Goal: Task Accomplishment & Management: Use online tool/utility

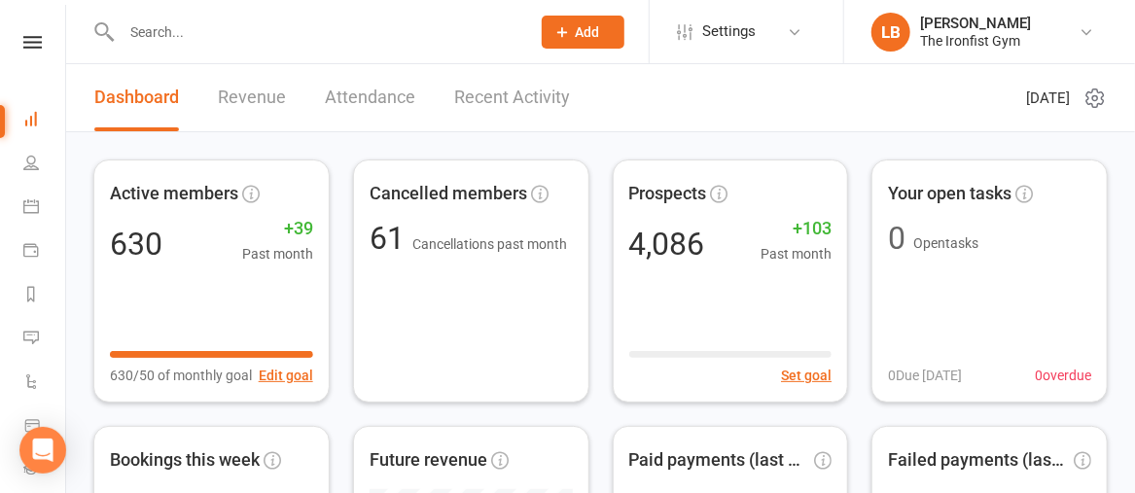
click at [261, 34] on input "text" at bounding box center [316, 31] width 401 height 27
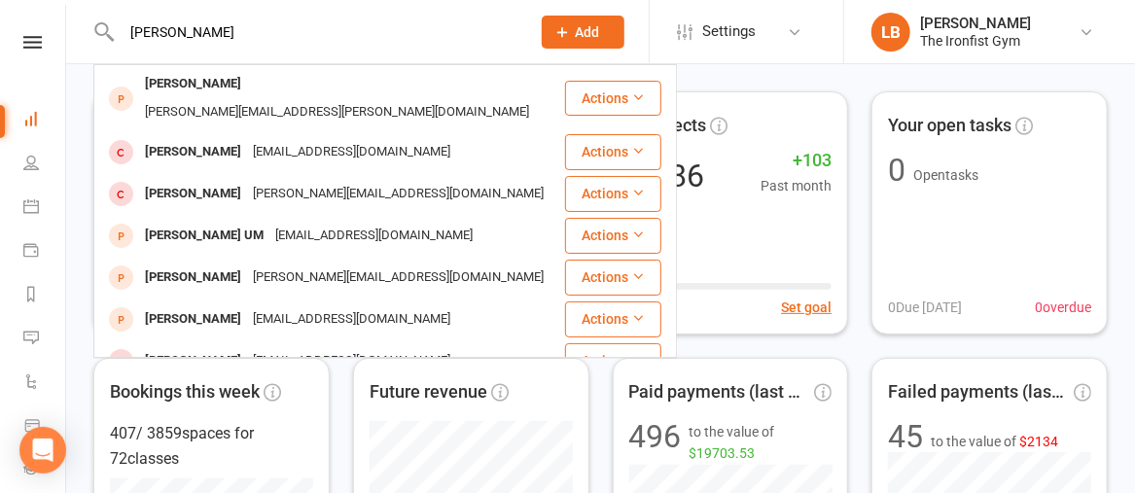
scroll to position [70, 0]
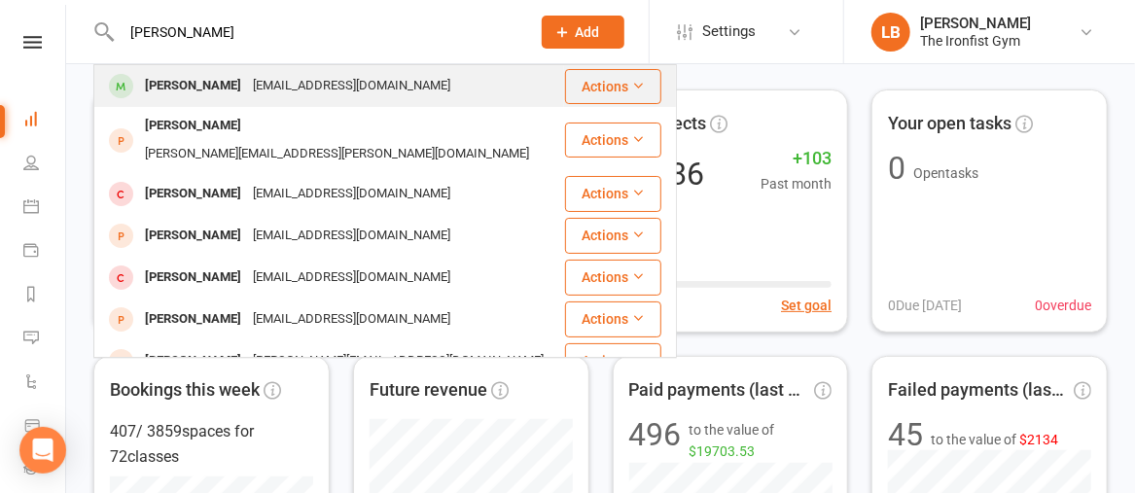
type input "[PERSON_NAME]"
click at [247, 86] on div "[EMAIL_ADDRESS][DOMAIN_NAME]" at bounding box center [351, 86] width 209 height 28
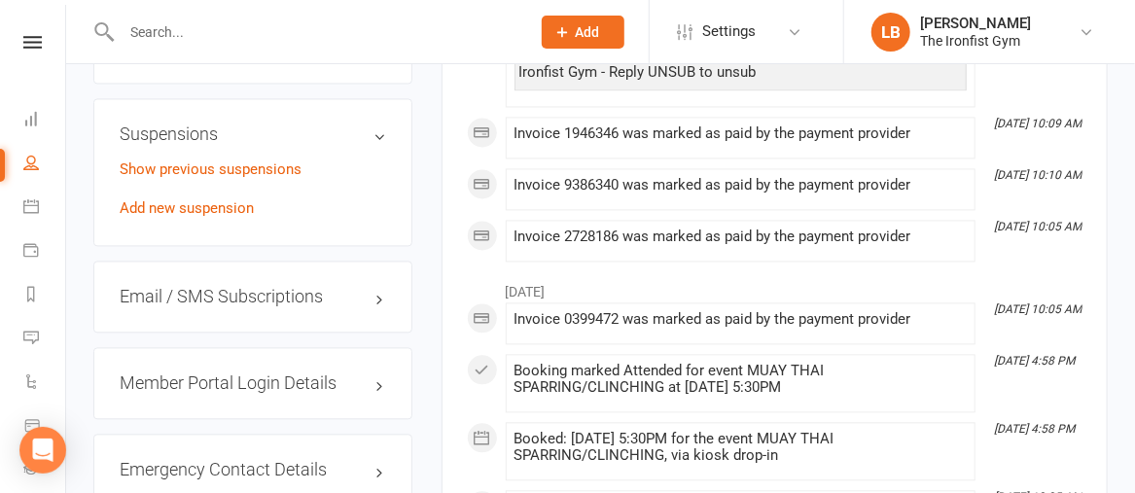
scroll to position [1536, 0]
click at [203, 210] on link "Add new suspension" at bounding box center [187, 209] width 134 height 18
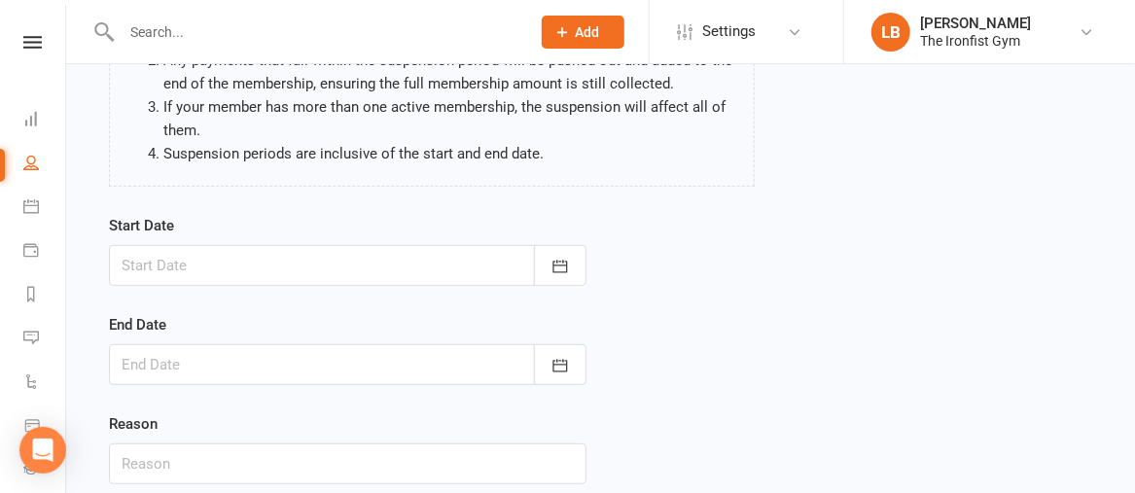
scroll to position [241, 0]
click at [556, 262] on icon "button" at bounding box center [559, 264] width 19 height 19
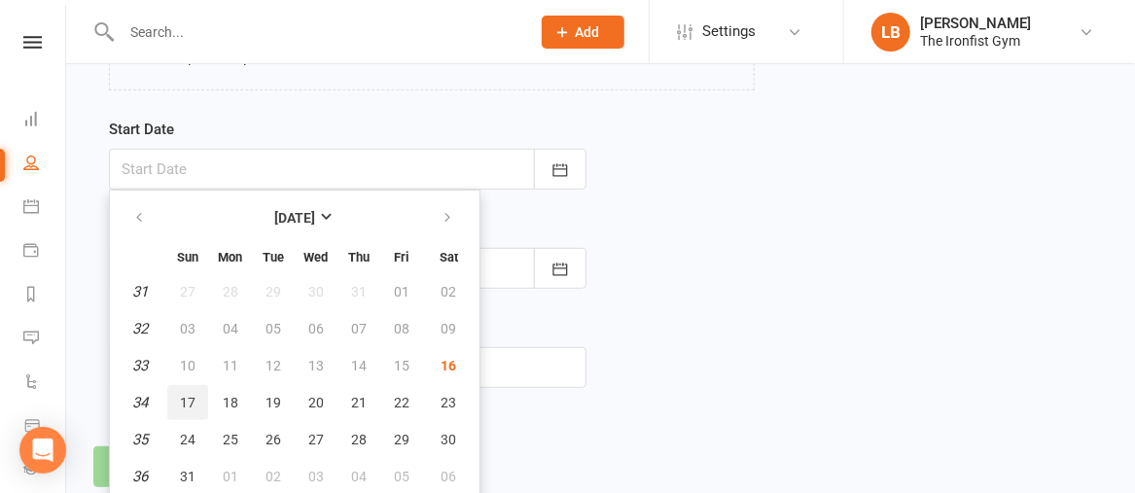
click at [187, 395] on span "17" at bounding box center [188, 403] width 16 height 16
type input "[DATE]"
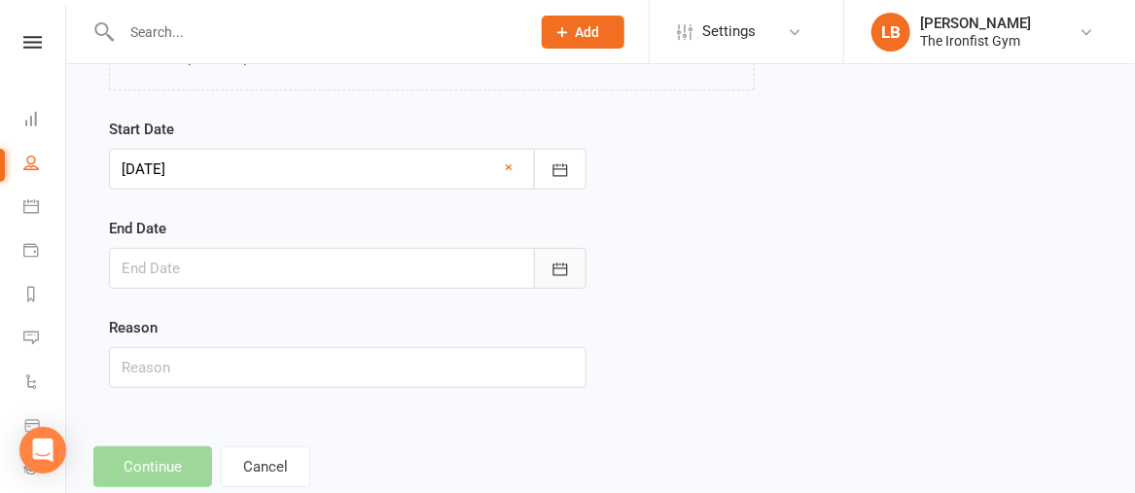
click at [553, 271] on icon "button" at bounding box center [559, 269] width 15 height 13
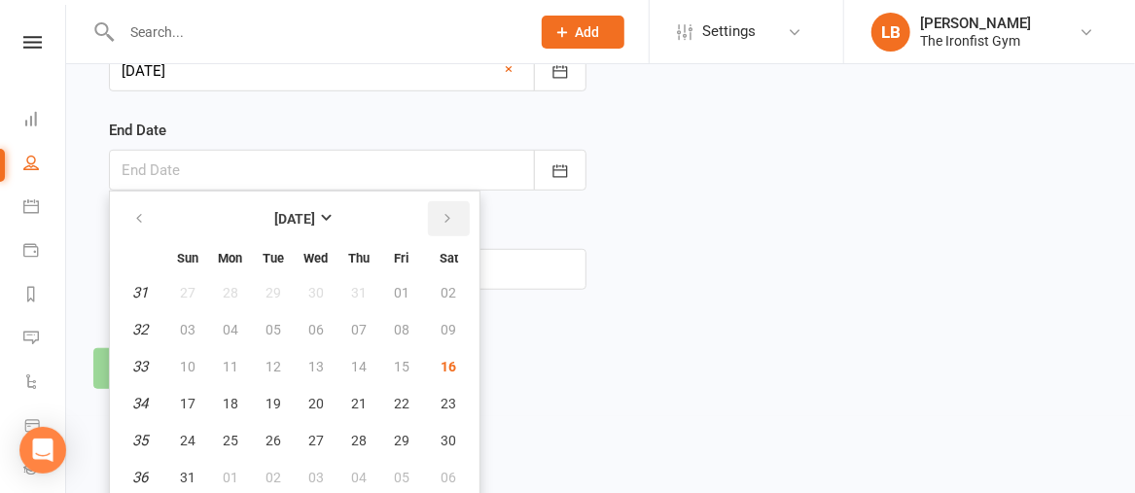
click at [444, 216] on icon "button" at bounding box center [448, 219] width 14 height 16
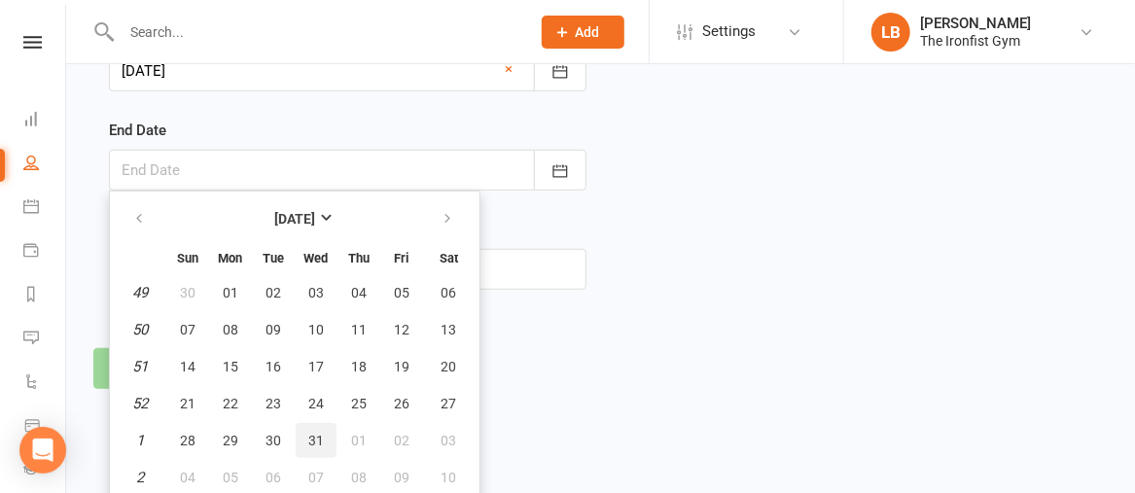
click at [315, 433] on span "31" at bounding box center [316, 441] width 16 height 16
type input "[DATE]"
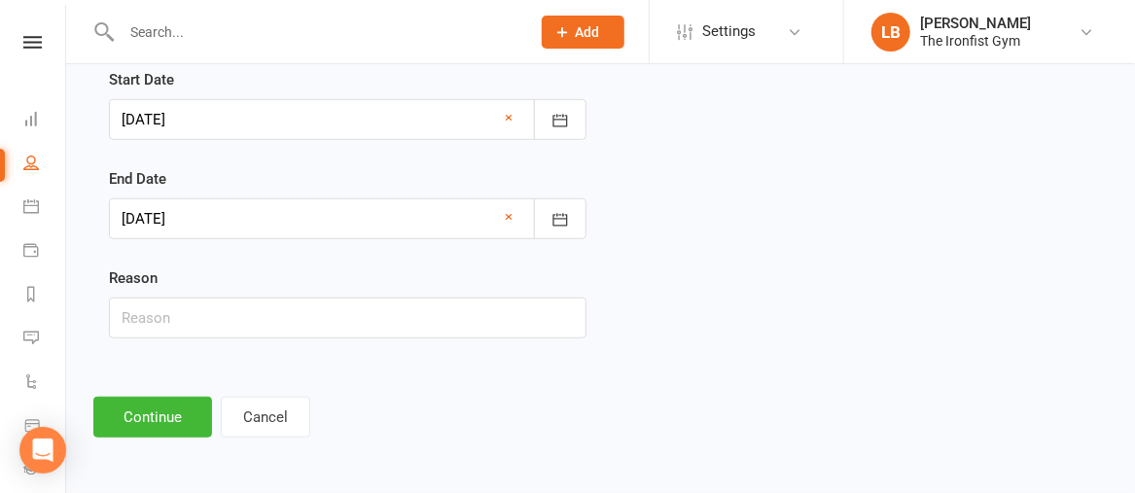
scroll to position [381, 0]
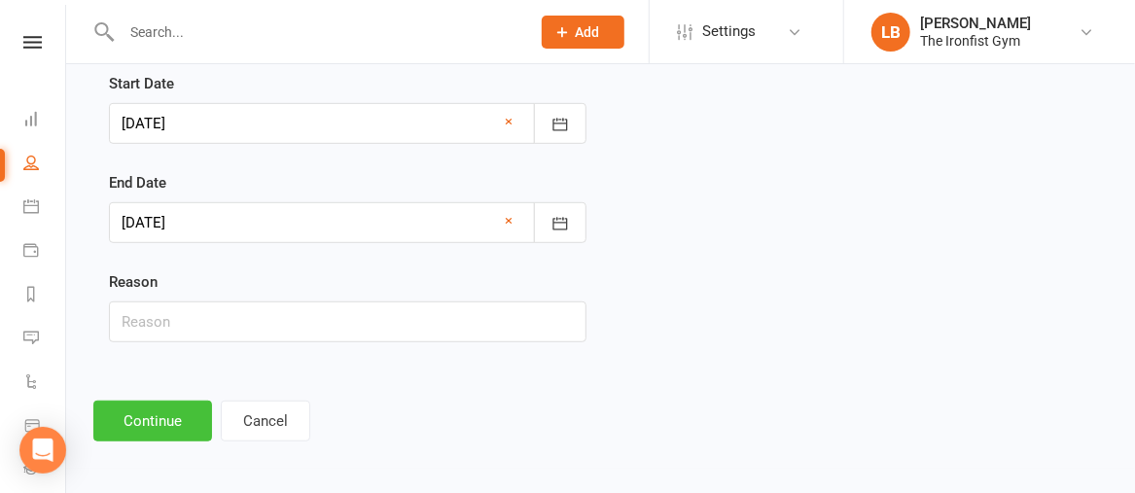
click at [165, 414] on button "Continue" at bounding box center [152, 421] width 119 height 41
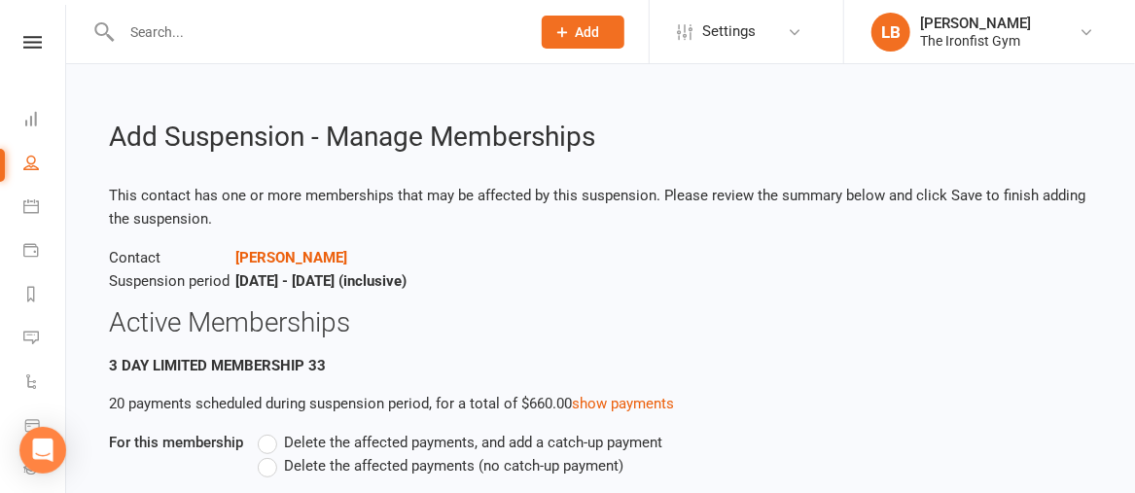
scroll to position [153, 0]
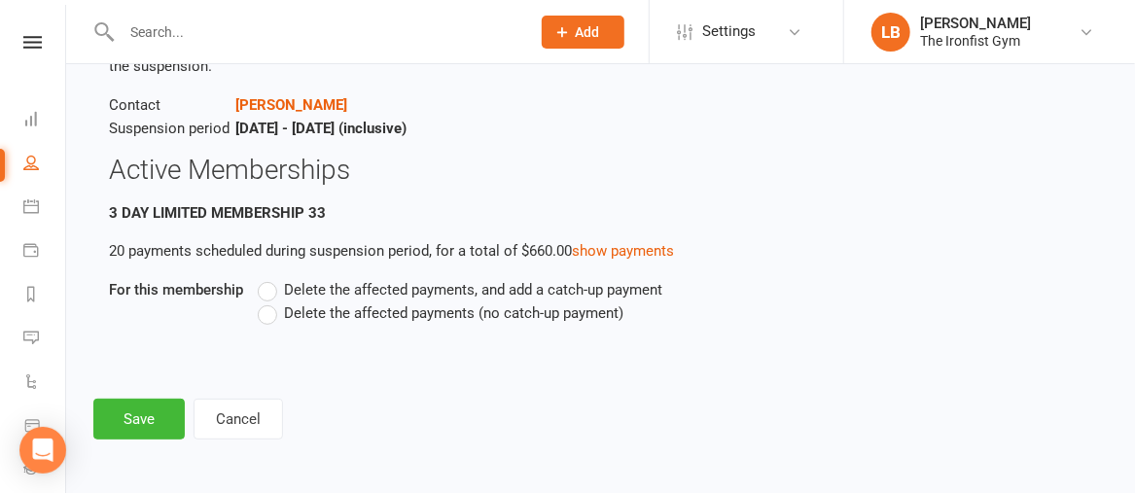
click at [267, 316] on label "Delete the affected payments (no catch-up payment)" at bounding box center [441, 312] width 366 height 23
click at [267, 301] on input "Delete the affected payments (no catch-up payment)" at bounding box center [264, 301] width 13 height 0
click at [132, 424] on button "Save" at bounding box center [138, 419] width 91 height 41
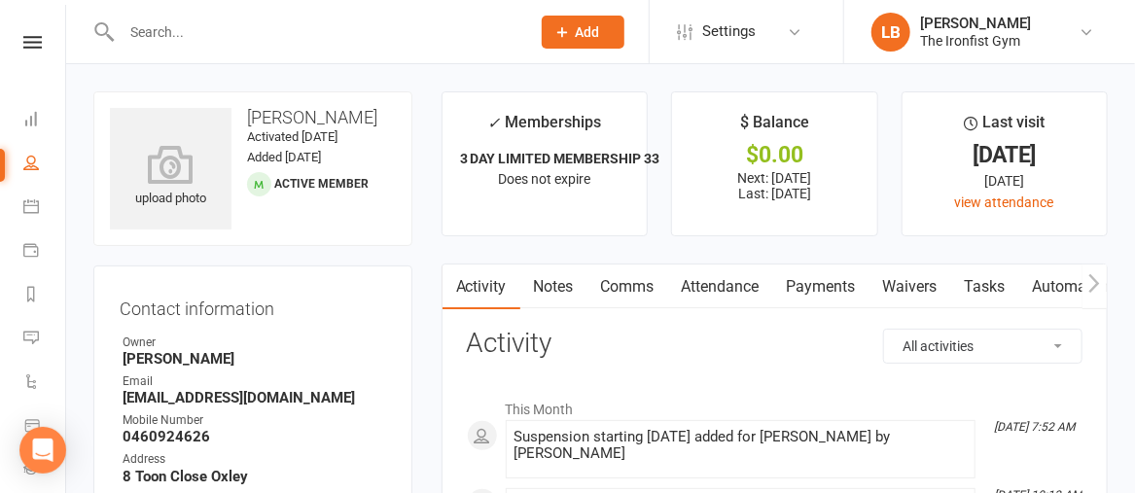
click at [839, 287] on link "Payments" at bounding box center [821, 287] width 96 height 45
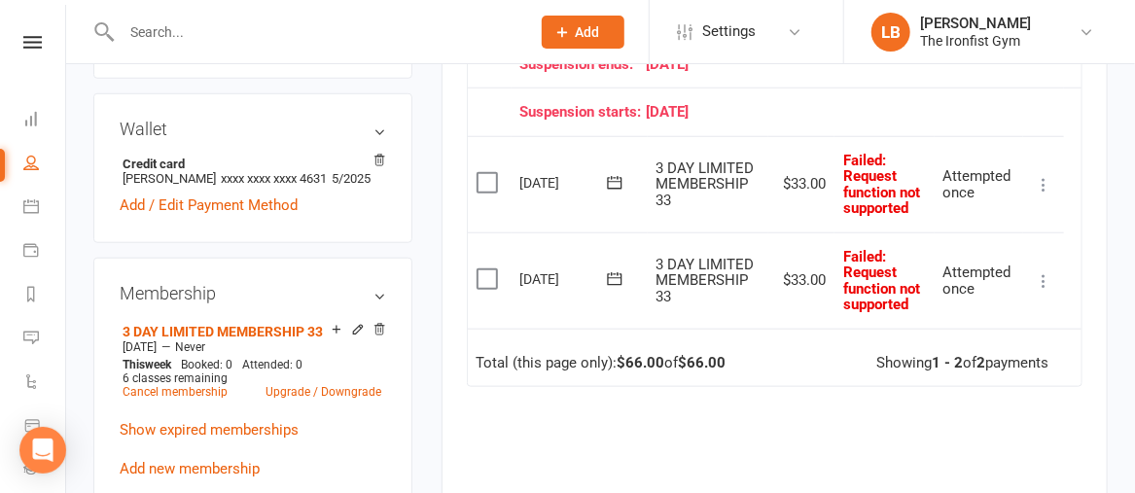
scroll to position [642, 0]
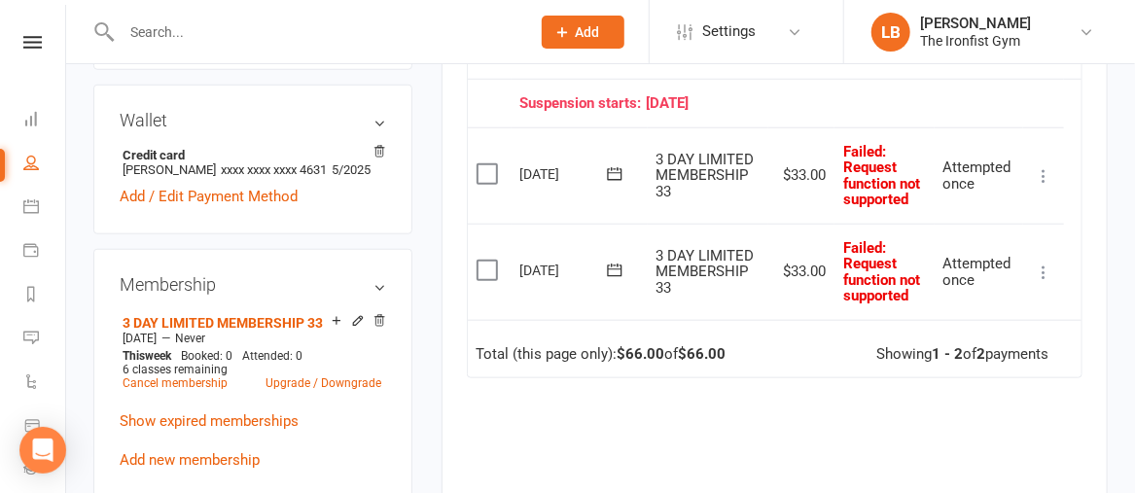
click at [486, 184] on label at bounding box center [490, 173] width 26 height 19
click at [486, 164] on input "checkbox" at bounding box center [483, 164] width 13 height 0
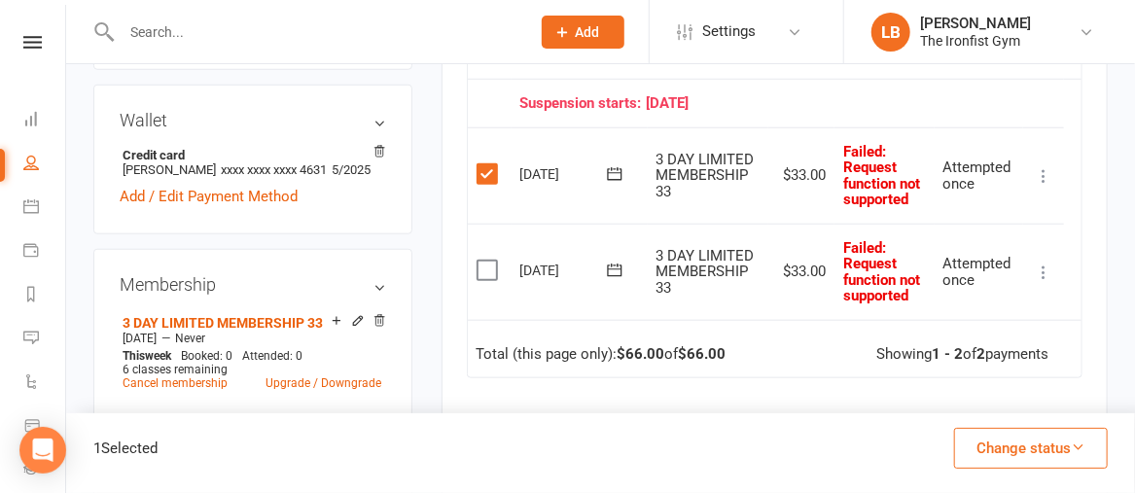
click at [483, 280] on label at bounding box center [490, 270] width 26 height 19
click at [483, 261] on input "checkbox" at bounding box center [483, 261] width 13 height 0
click at [1067, 454] on button "Change status" at bounding box center [1031, 448] width 154 height 41
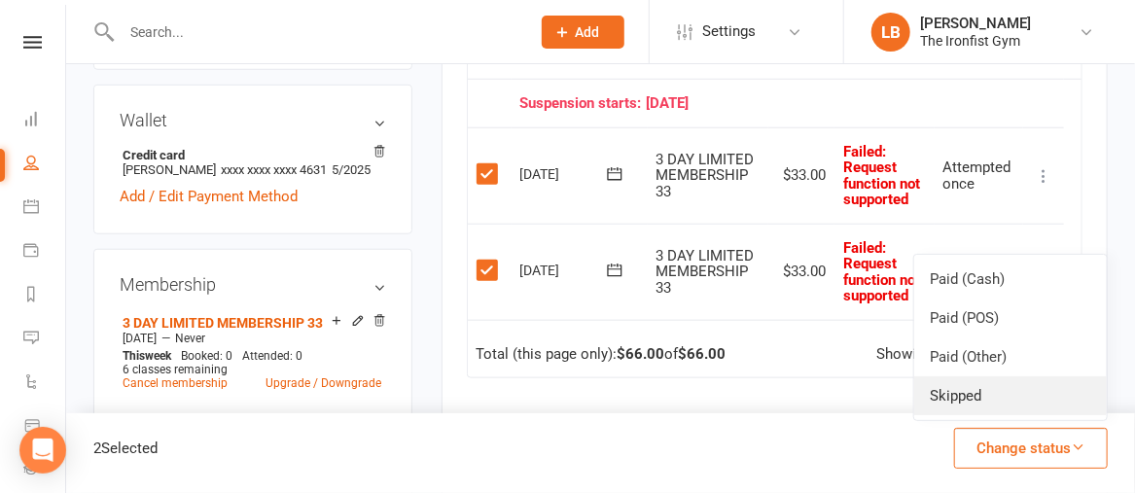
click at [978, 394] on link "Skipped" at bounding box center [1010, 395] width 193 height 39
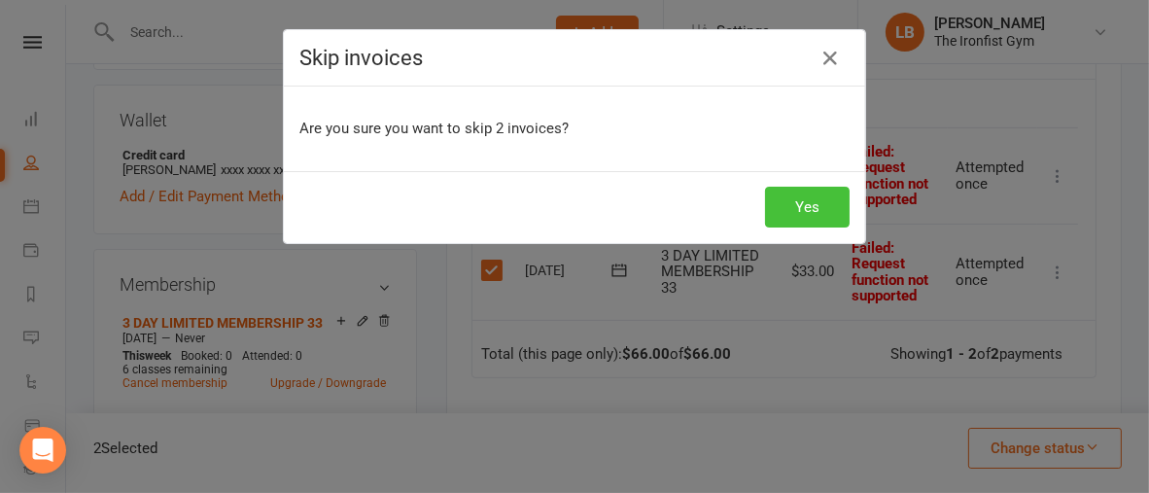
click at [781, 204] on button "Yes" at bounding box center [807, 207] width 85 height 41
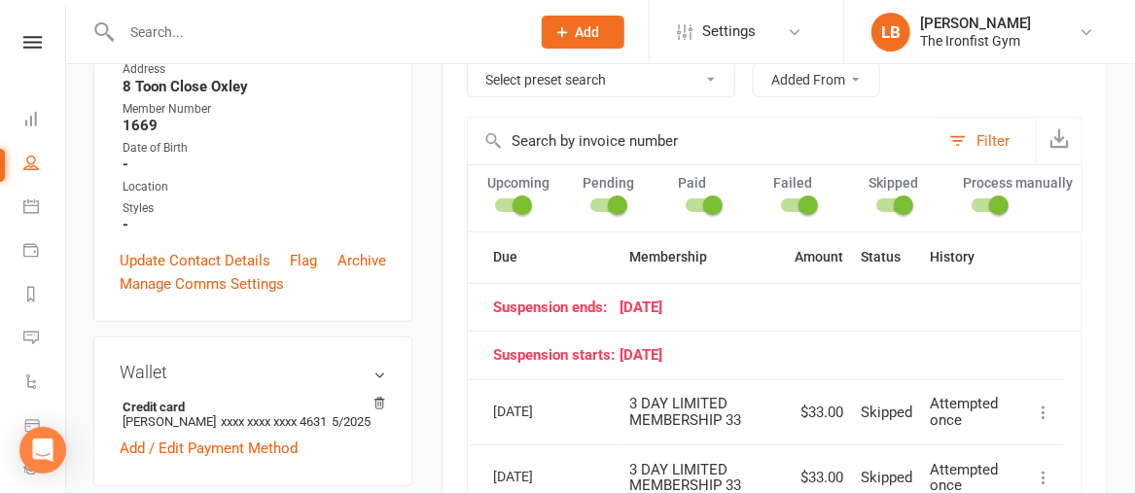
scroll to position [0, 0]
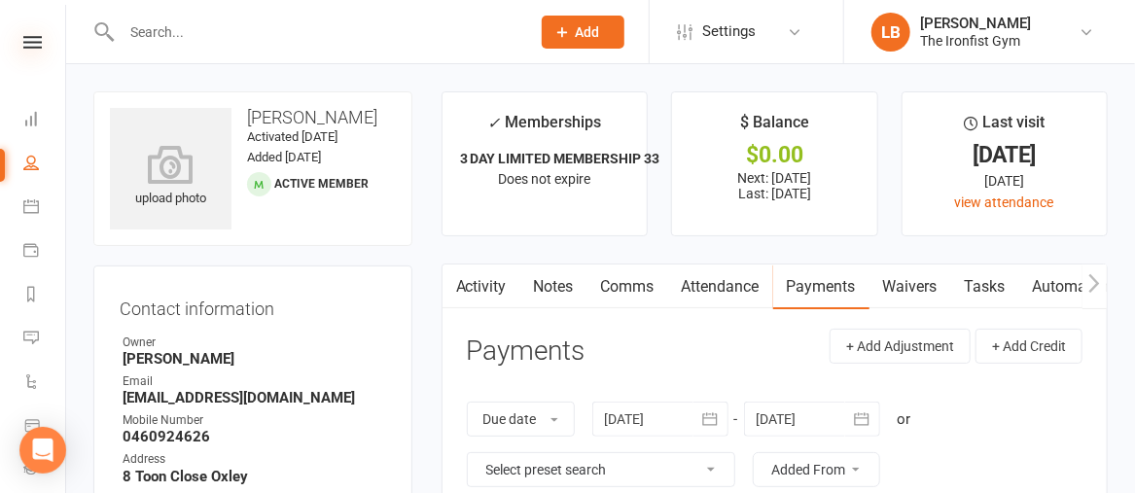
click at [29, 48] on icon at bounding box center [32, 42] width 18 height 13
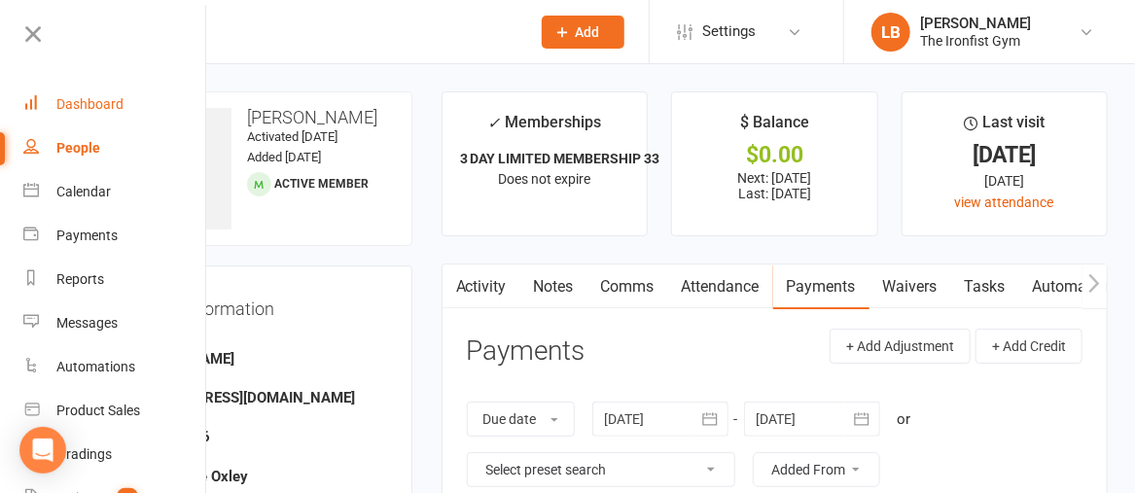
click at [86, 111] on div "Dashboard" at bounding box center [89, 104] width 67 height 16
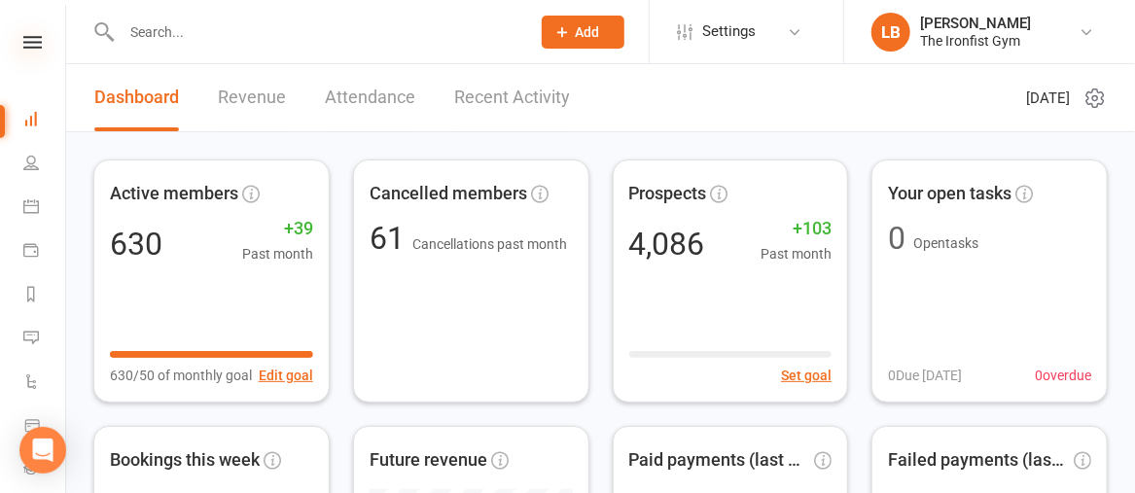
click at [30, 43] on icon at bounding box center [32, 42] width 18 height 13
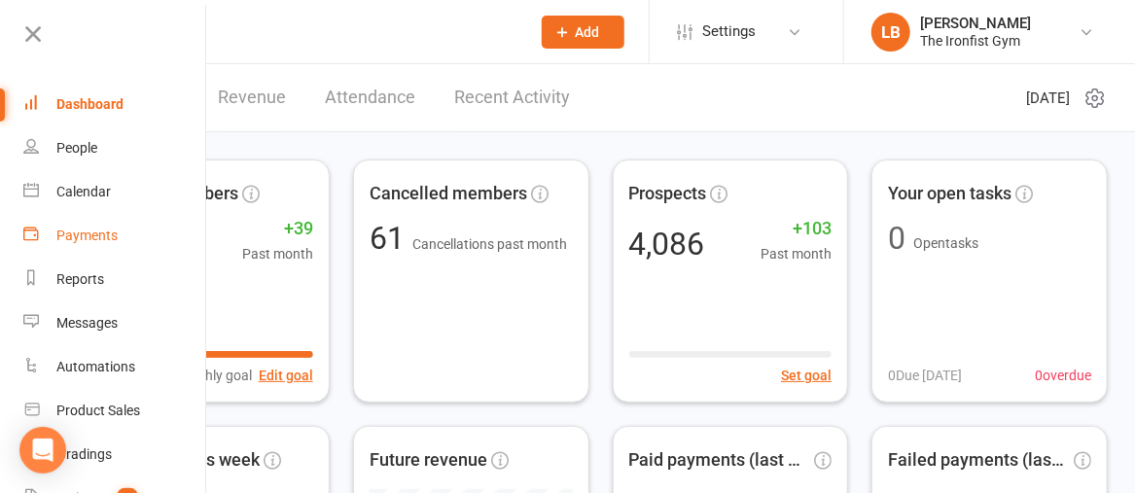
click at [76, 238] on div "Payments" at bounding box center [86, 236] width 61 height 16
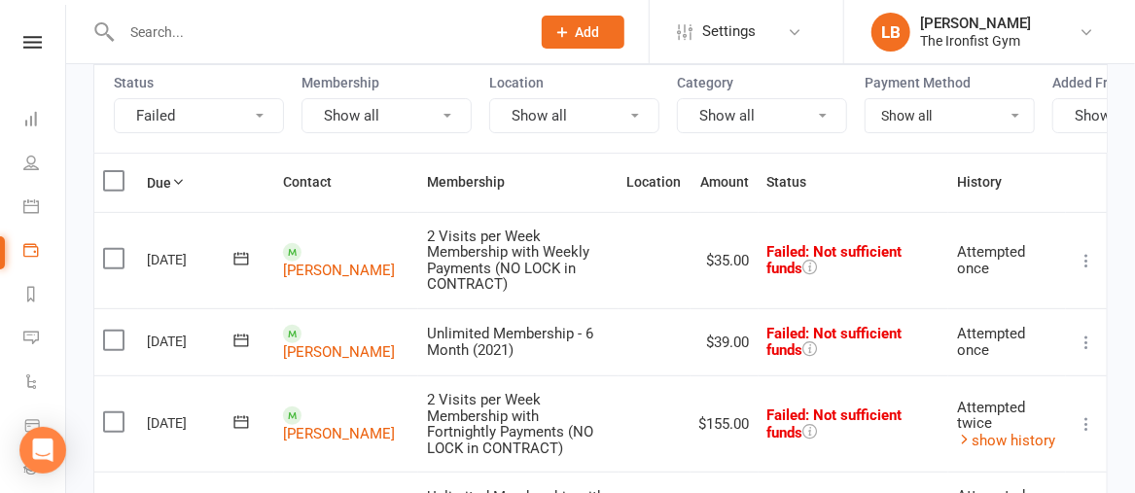
scroll to position [188, 0]
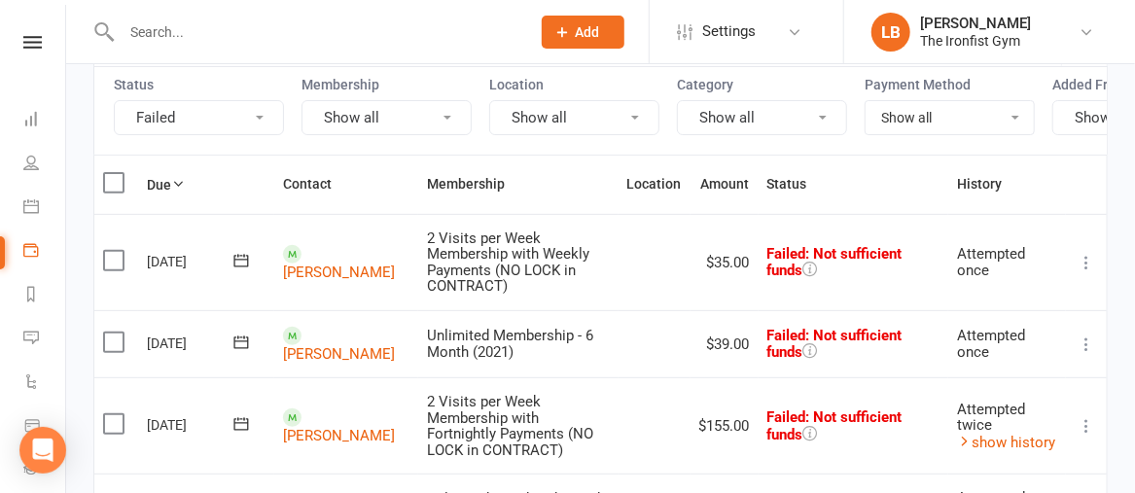
click at [1087, 272] on icon at bounding box center [1086, 262] width 19 height 19
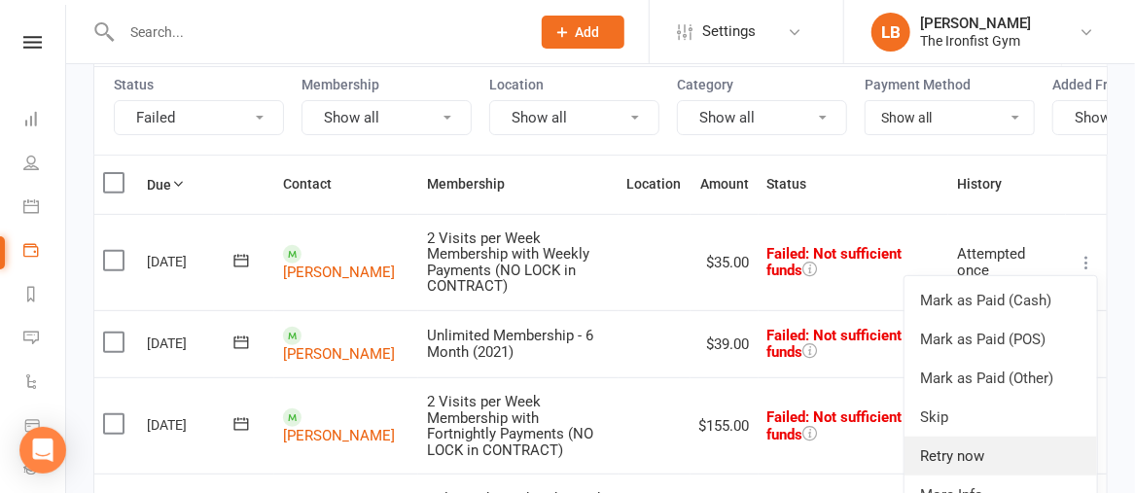
click at [957, 470] on link "Retry now" at bounding box center [1000, 456] width 193 height 39
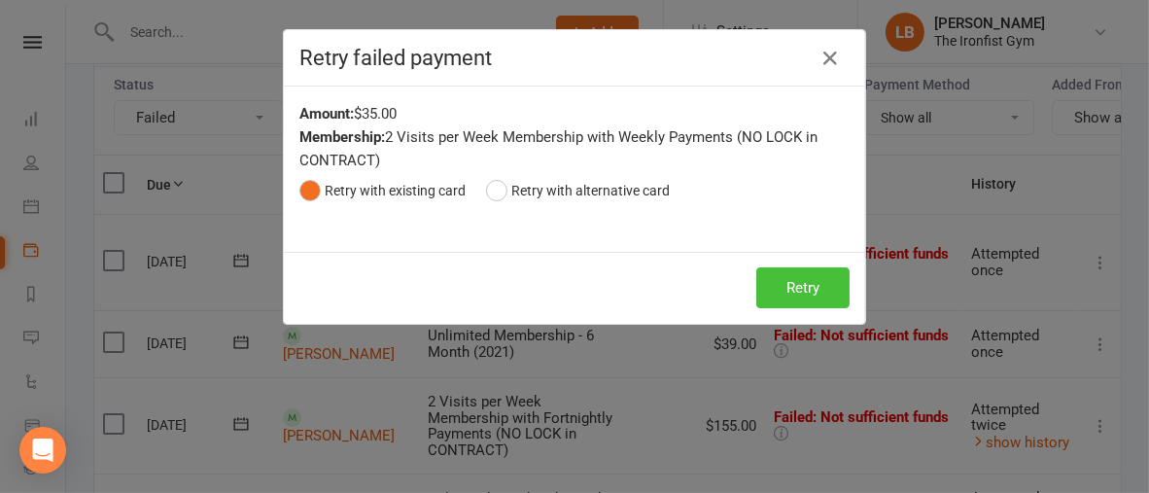
click at [800, 275] on button "Retry" at bounding box center [803, 287] width 93 height 41
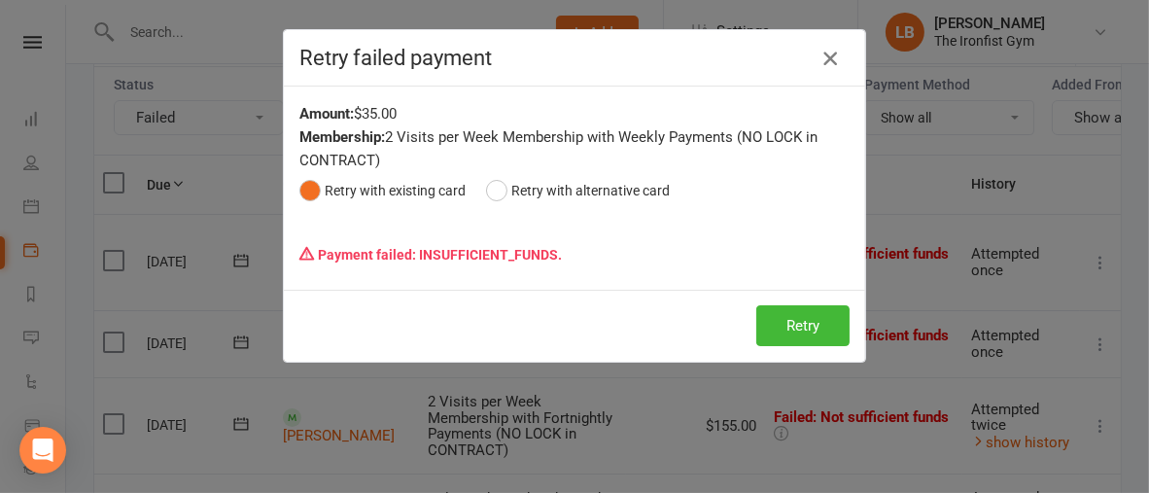
click at [823, 55] on icon "button" at bounding box center [830, 58] width 23 height 23
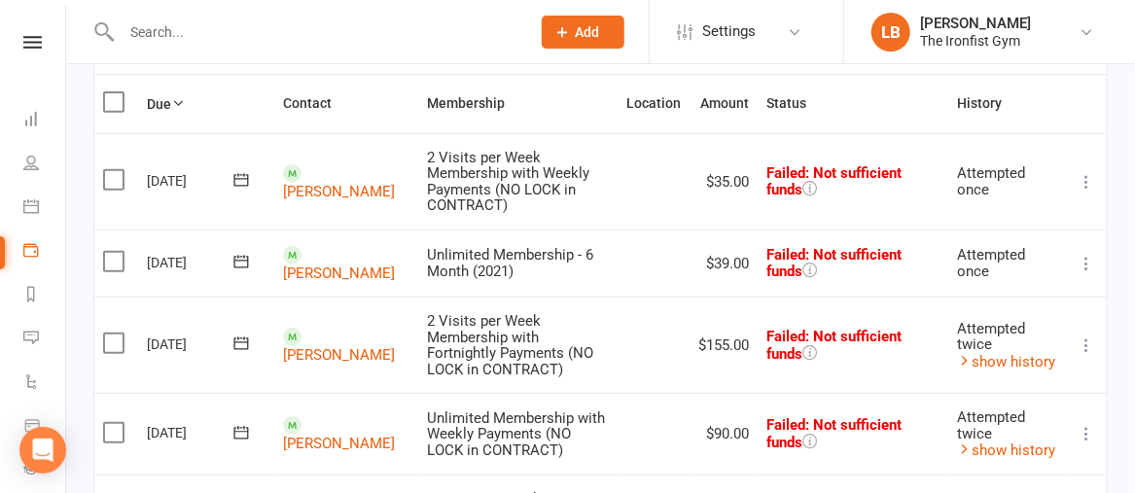
scroll to position [268, 0]
click at [1089, 270] on icon at bounding box center [1086, 263] width 19 height 19
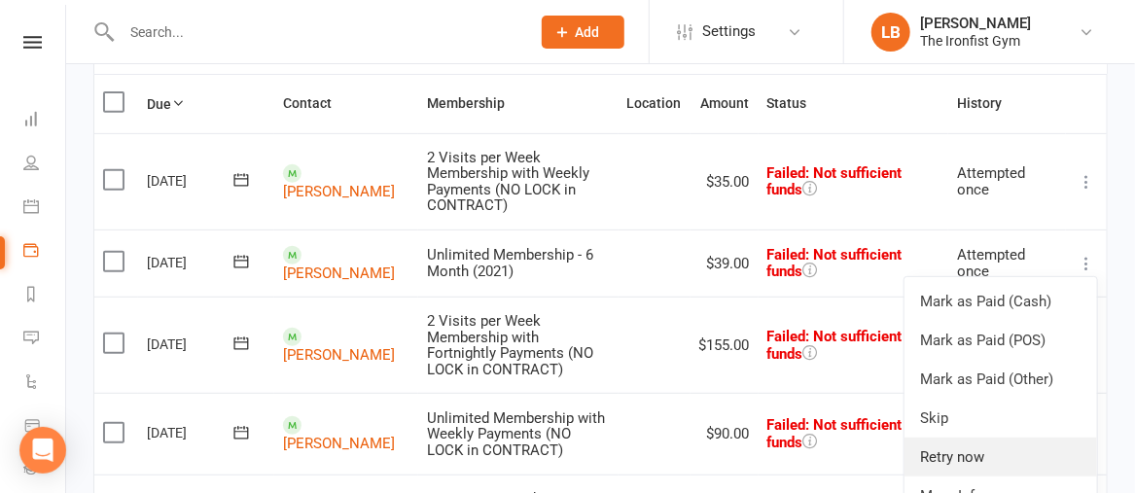
click at [972, 463] on link "Retry now" at bounding box center [1000, 457] width 193 height 39
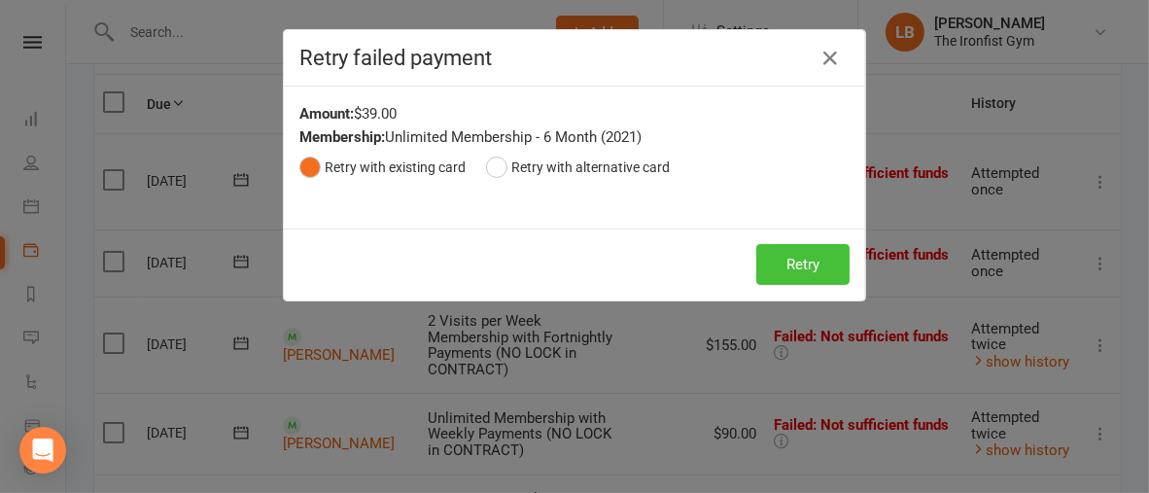
click at [786, 266] on button "Retry" at bounding box center [803, 264] width 93 height 41
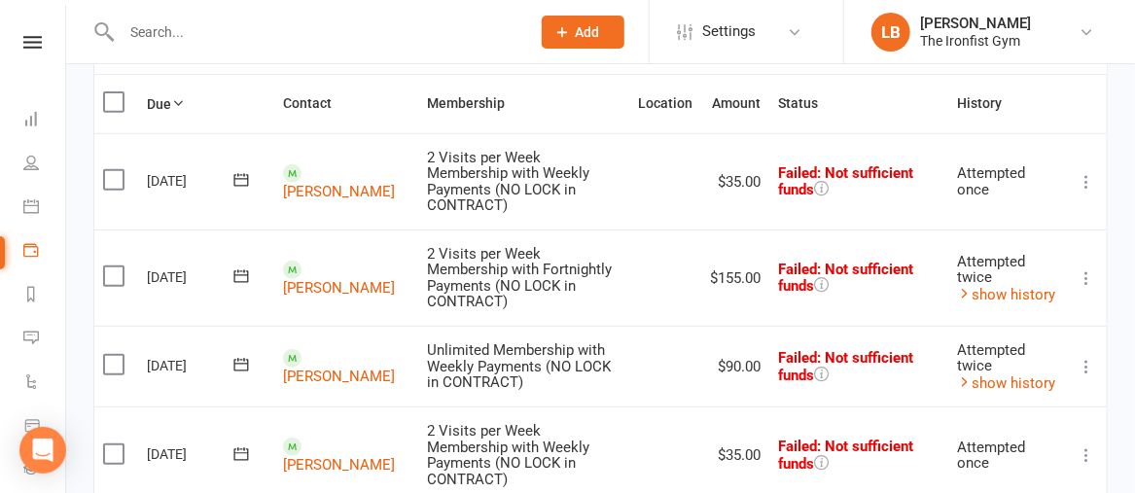
click at [1086, 268] on icon at bounding box center [1086, 277] width 19 height 19
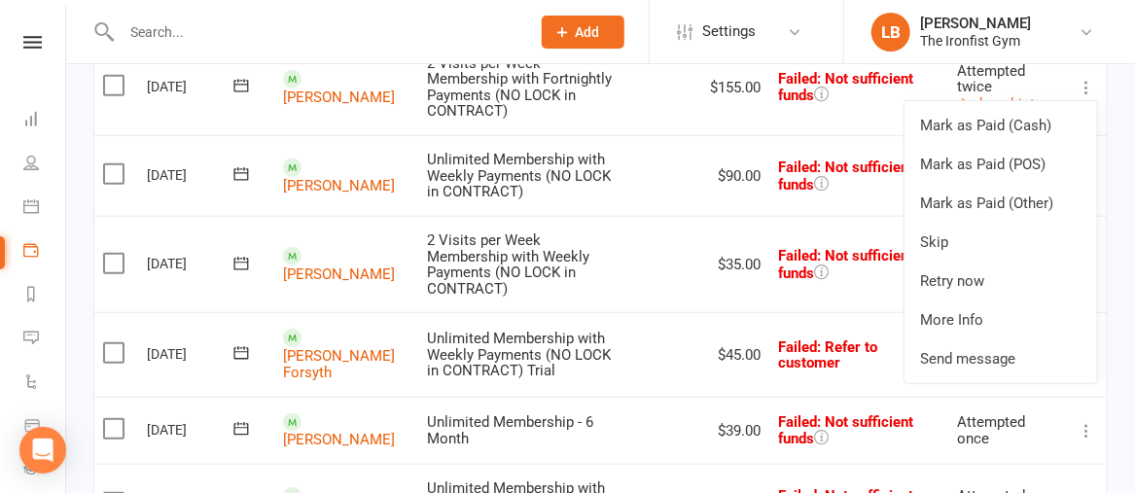
scroll to position [476, 0]
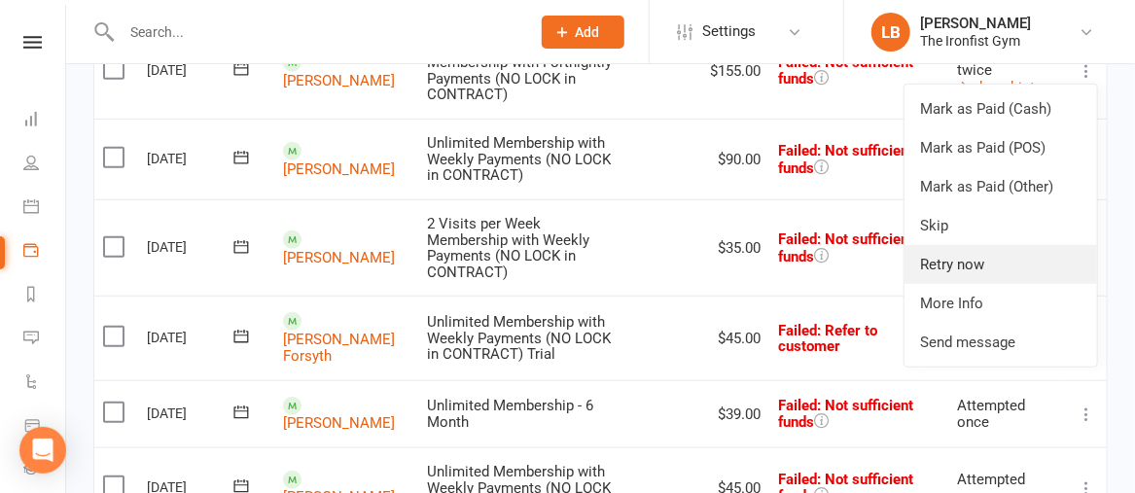
click at [978, 252] on link "Retry now" at bounding box center [1000, 264] width 193 height 39
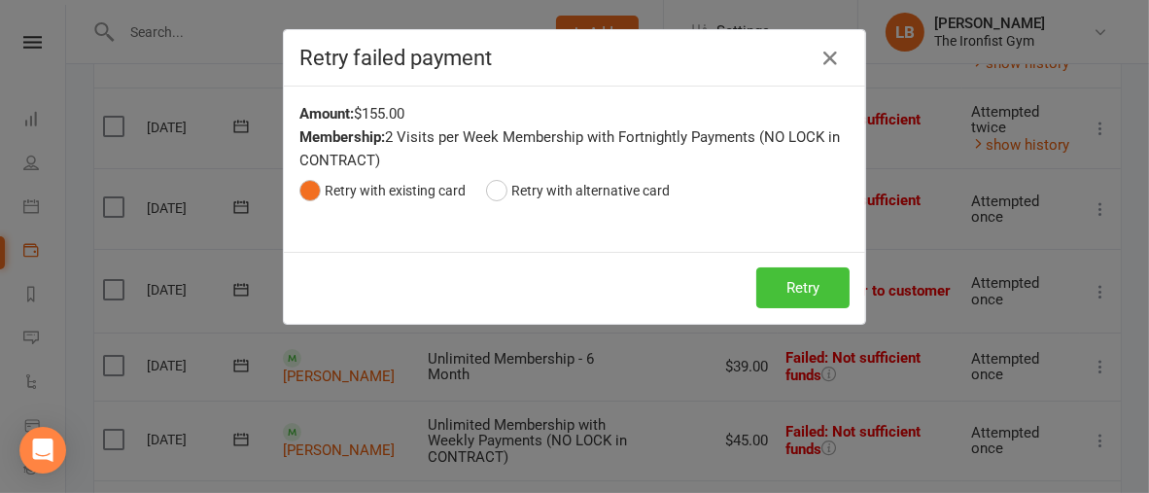
click at [794, 278] on button "Retry" at bounding box center [803, 287] width 93 height 41
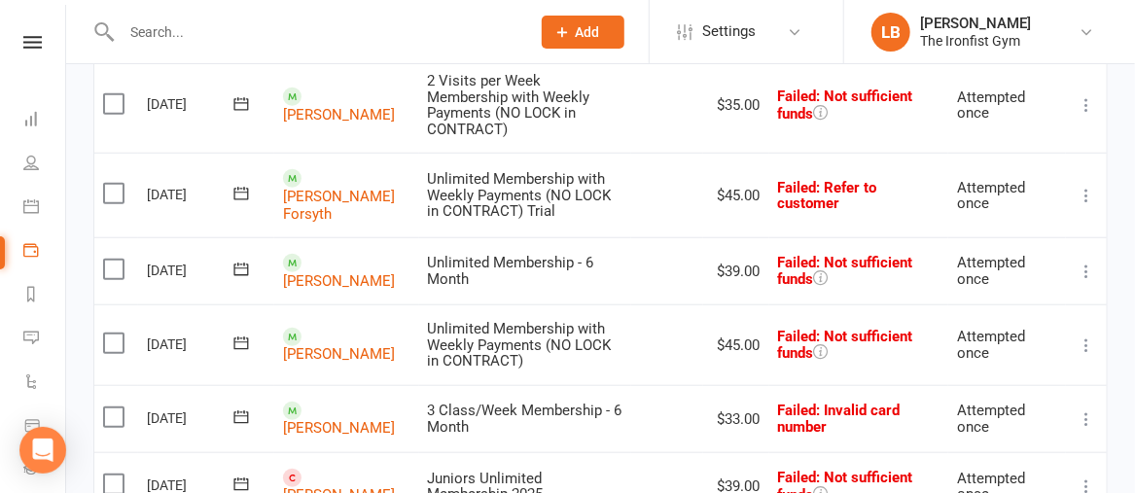
scroll to position [522, 0]
click at [1084, 262] on icon at bounding box center [1086, 271] width 19 height 19
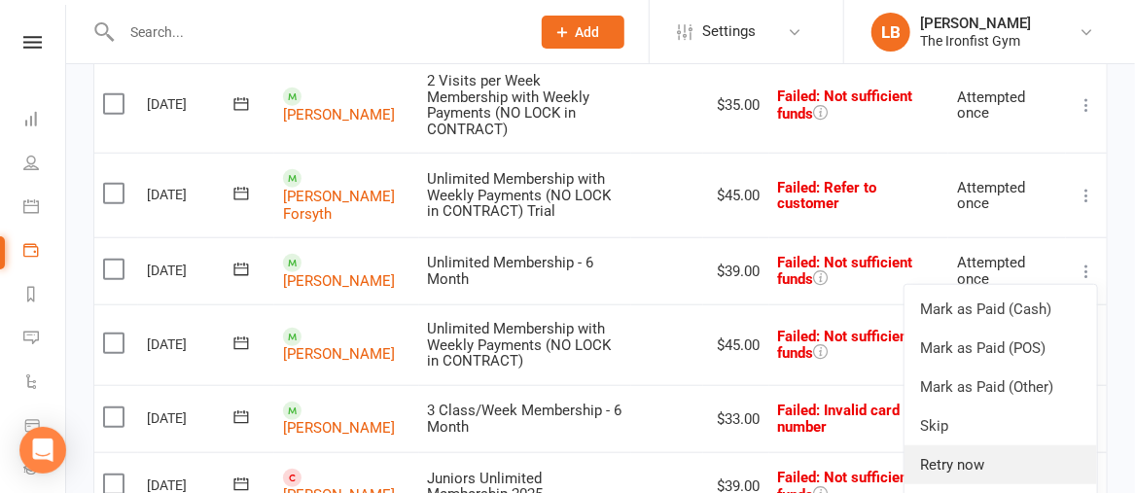
click at [961, 445] on link "Retry now" at bounding box center [1000, 464] width 193 height 39
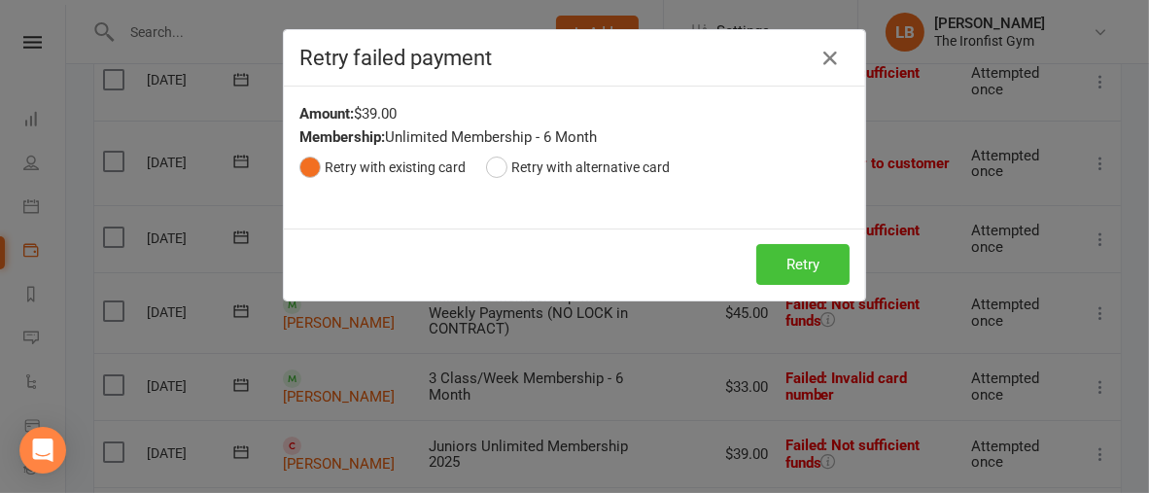
click at [779, 270] on button "Retry" at bounding box center [803, 264] width 93 height 41
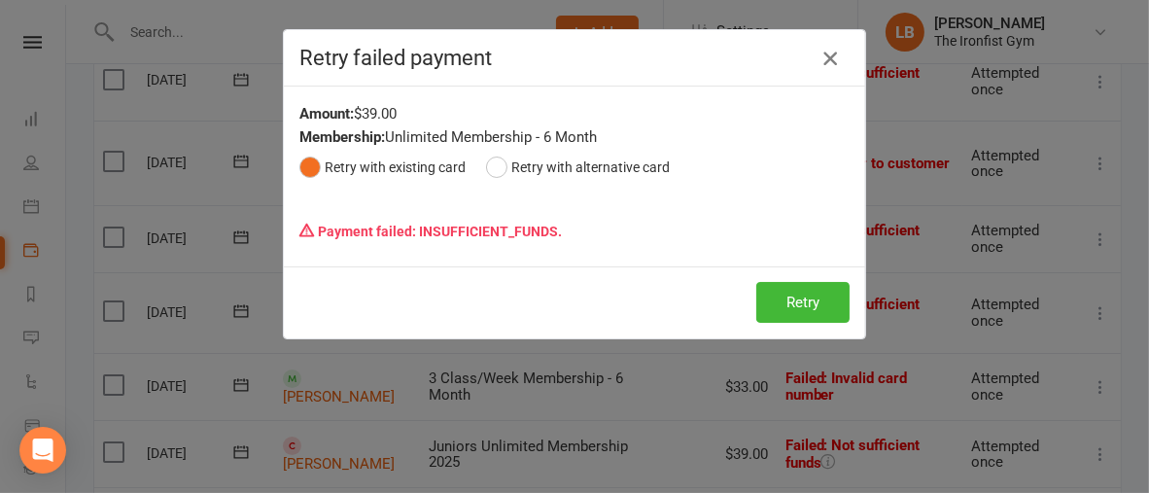
click at [823, 60] on icon "button" at bounding box center [830, 58] width 23 height 23
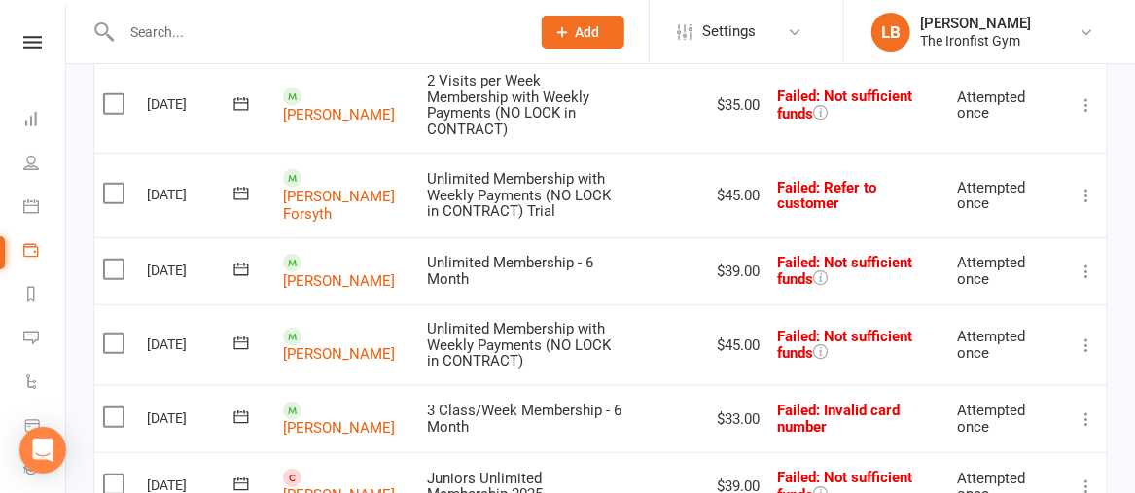
click at [1082, 335] on icon at bounding box center [1086, 344] width 19 height 19
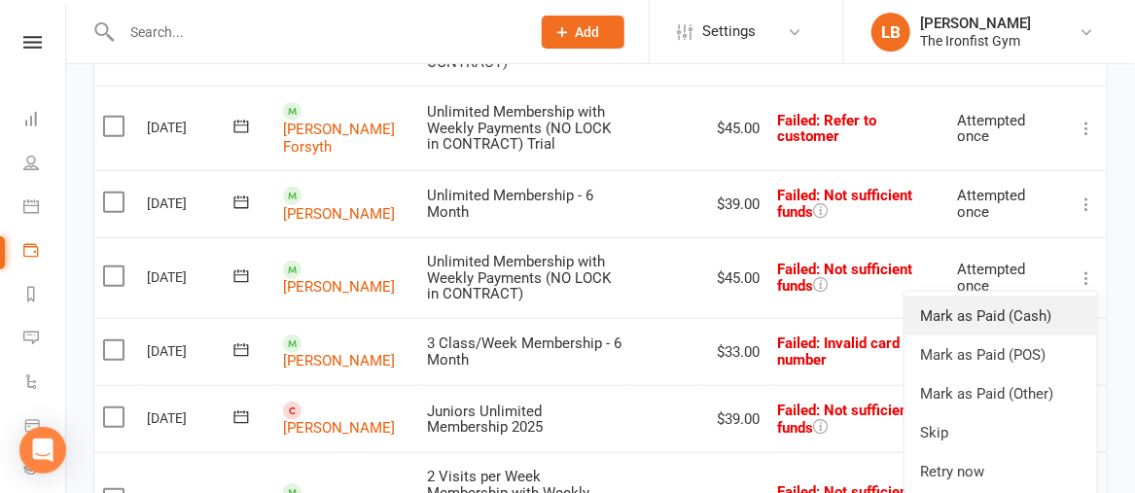
scroll to position [638, 0]
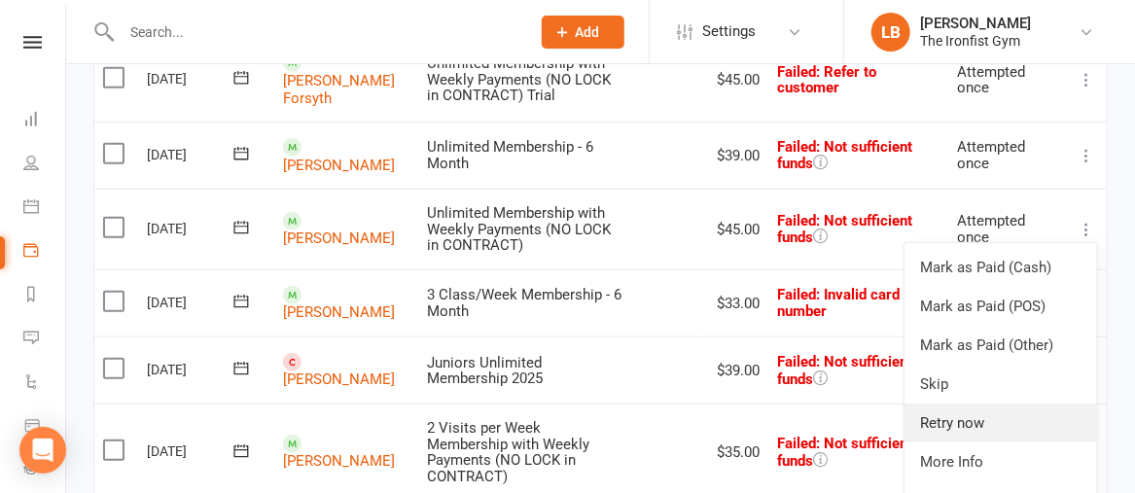
click at [941, 404] on link "Retry now" at bounding box center [1000, 423] width 193 height 39
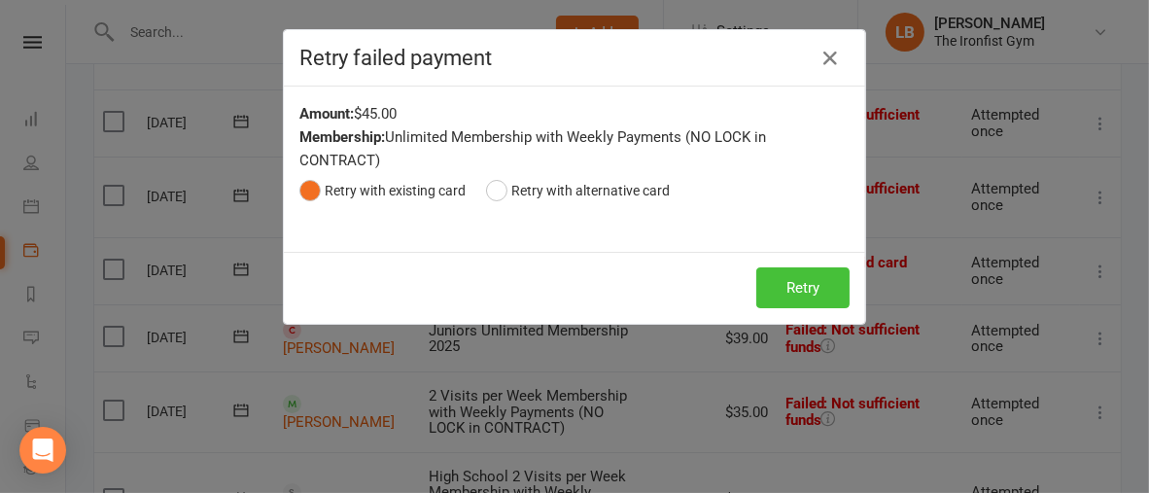
click at [794, 283] on button "Retry" at bounding box center [803, 287] width 93 height 41
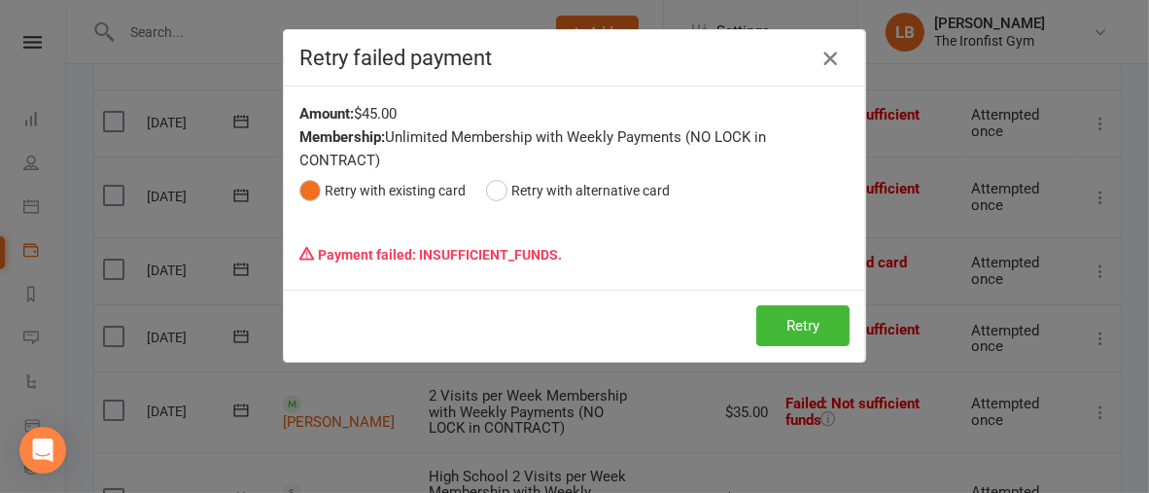
click at [823, 52] on icon "button" at bounding box center [830, 58] width 23 height 23
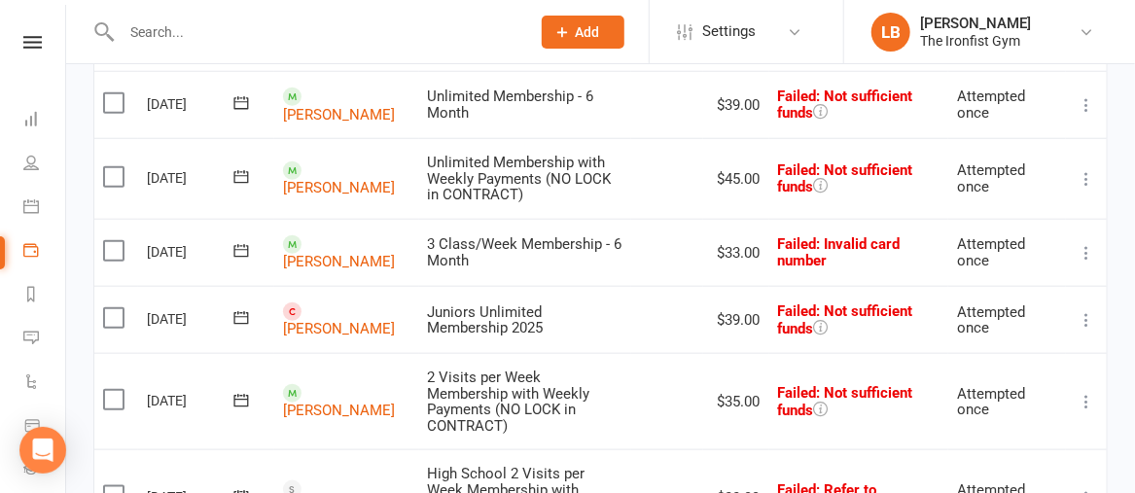
scroll to position [688, 0]
click at [1089, 392] on icon at bounding box center [1086, 401] width 19 height 19
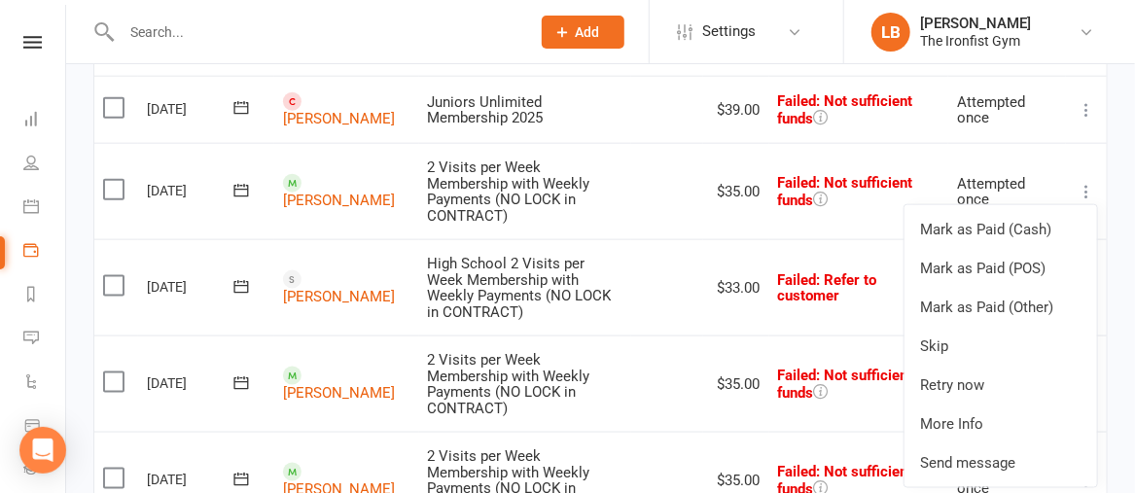
scroll to position [919, 0]
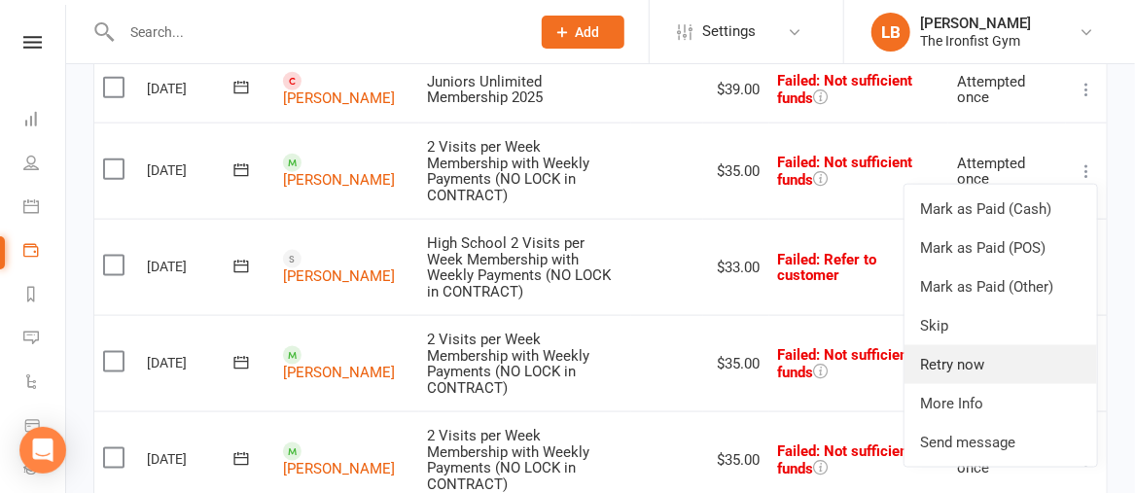
click at [993, 345] on link "Retry now" at bounding box center [1000, 364] width 193 height 39
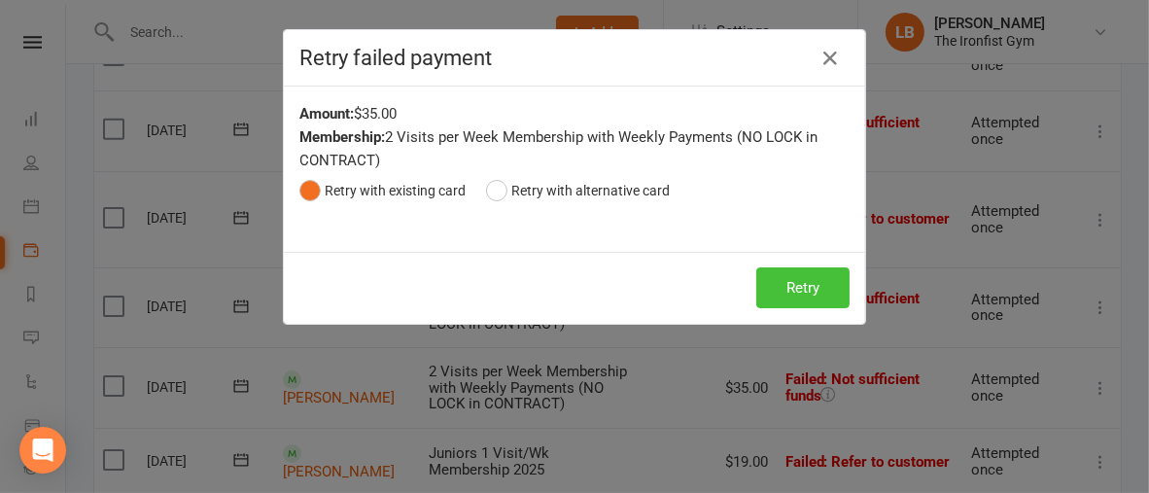
click at [795, 275] on button "Retry" at bounding box center [803, 287] width 93 height 41
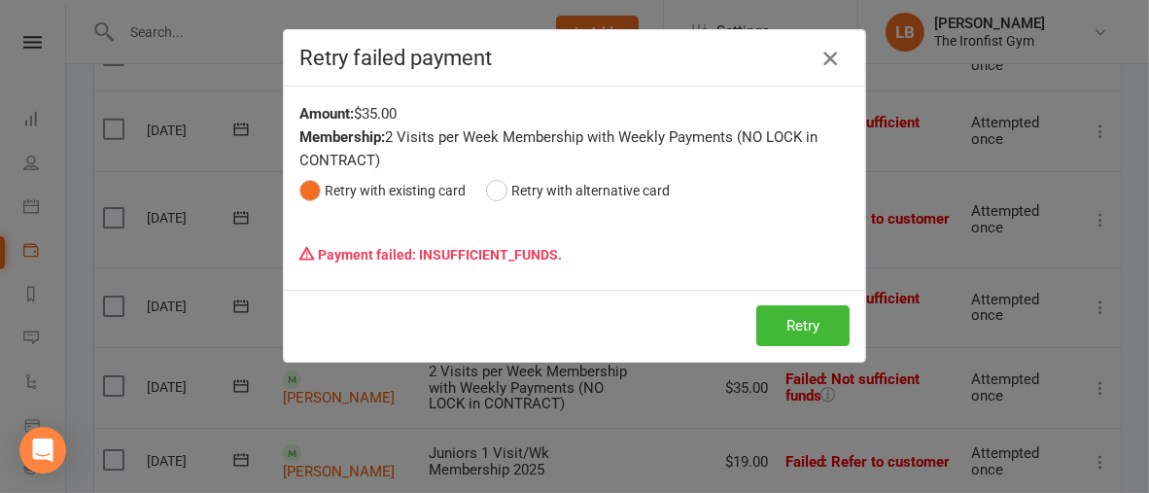
click at [824, 60] on icon "button" at bounding box center [830, 58] width 23 height 23
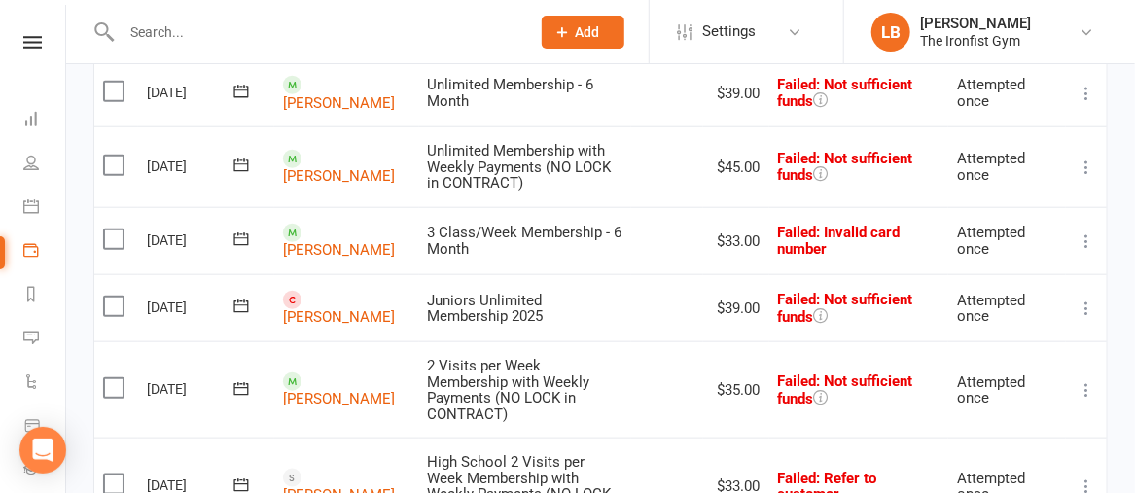
scroll to position [698, 0]
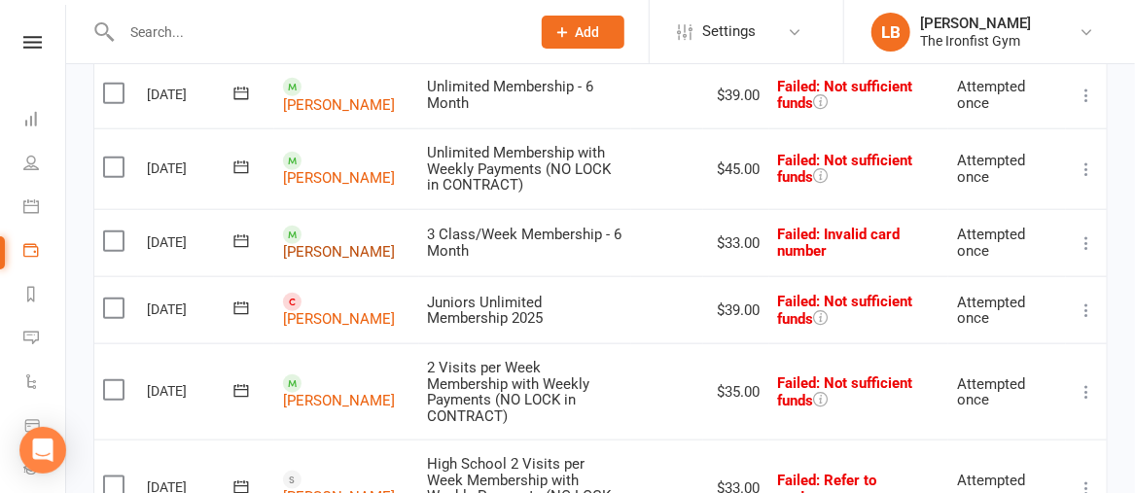
click at [335, 243] on link "[PERSON_NAME]" at bounding box center [339, 252] width 112 height 18
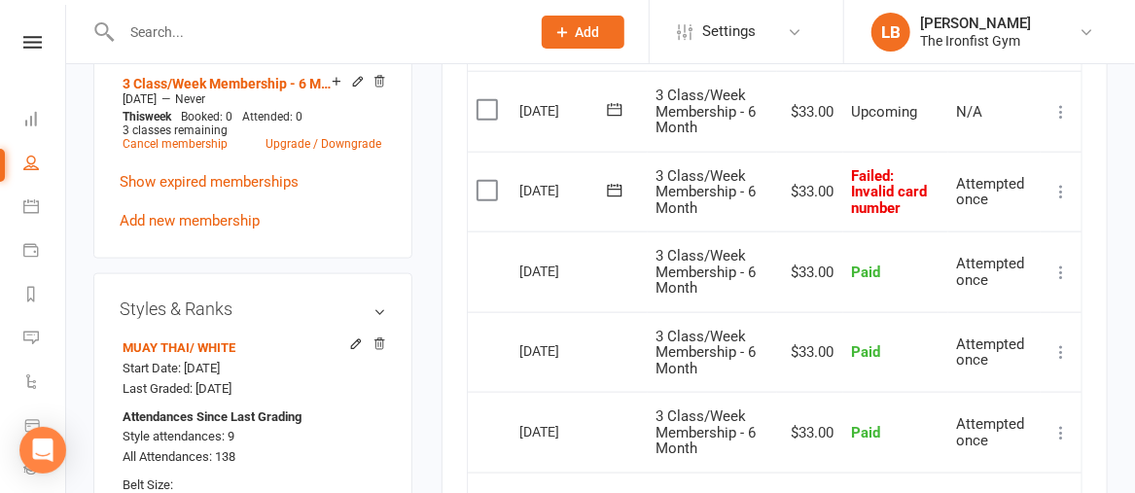
scroll to position [844, 0]
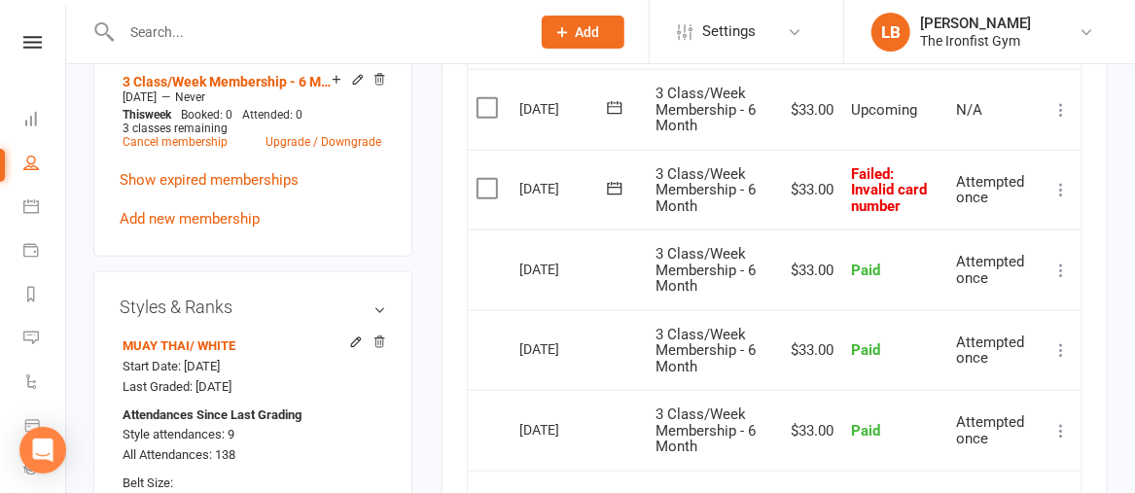
click at [1061, 199] on icon at bounding box center [1060, 189] width 19 height 19
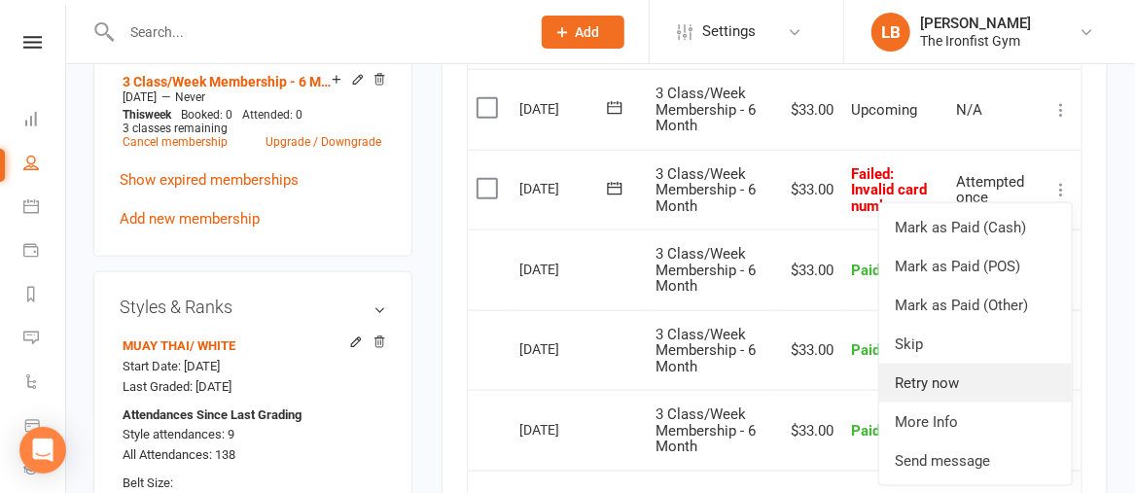
click at [968, 397] on link "Retry now" at bounding box center [975, 383] width 193 height 39
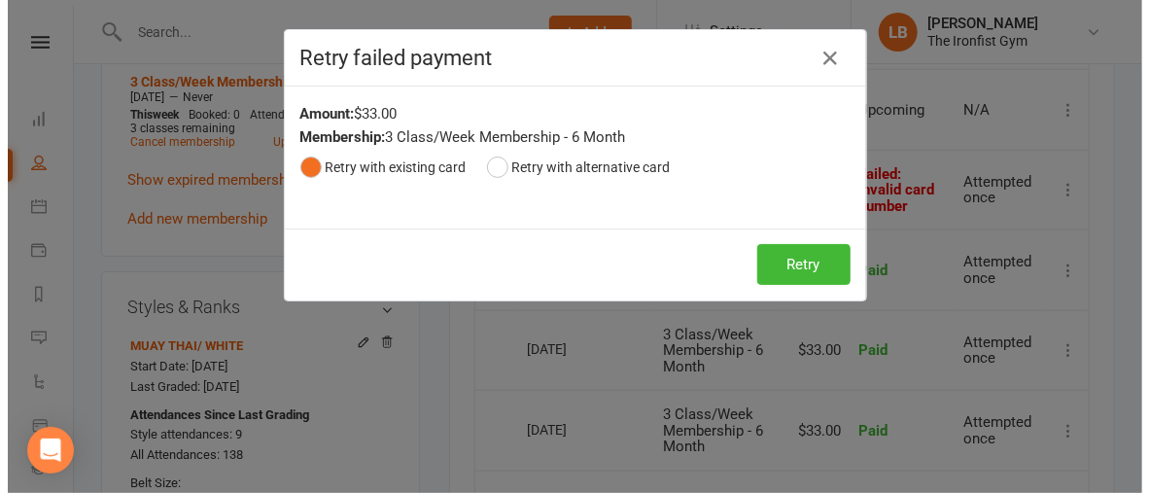
scroll to position [831, 0]
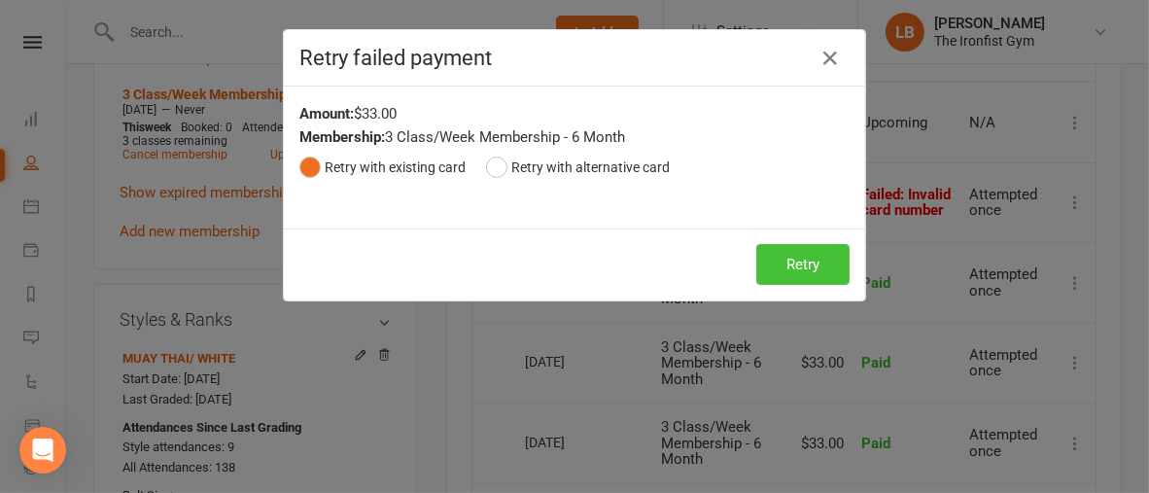
click at [802, 254] on button "Retry" at bounding box center [803, 264] width 93 height 41
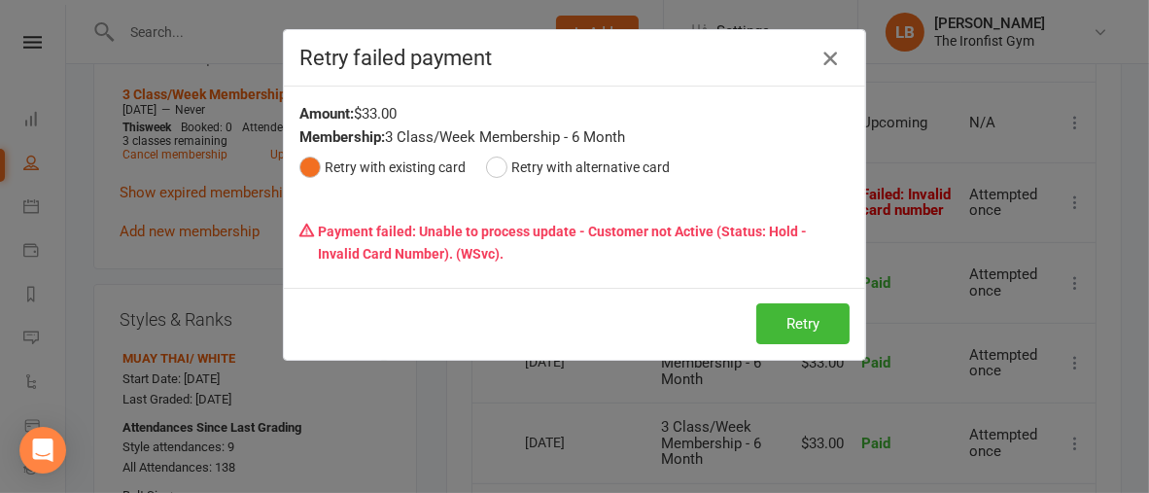
click at [821, 56] on icon "button" at bounding box center [830, 58] width 23 height 23
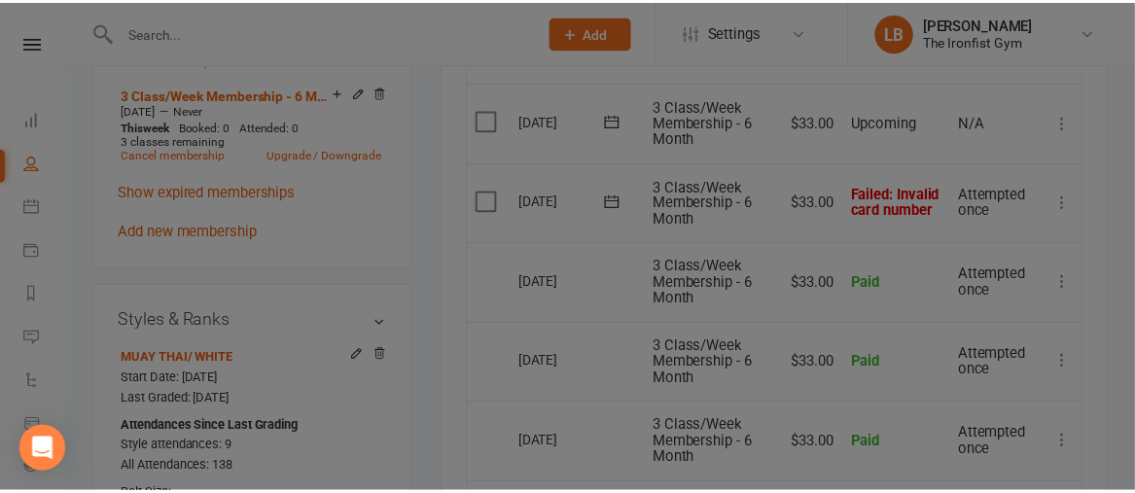
scroll to position [844, 0]
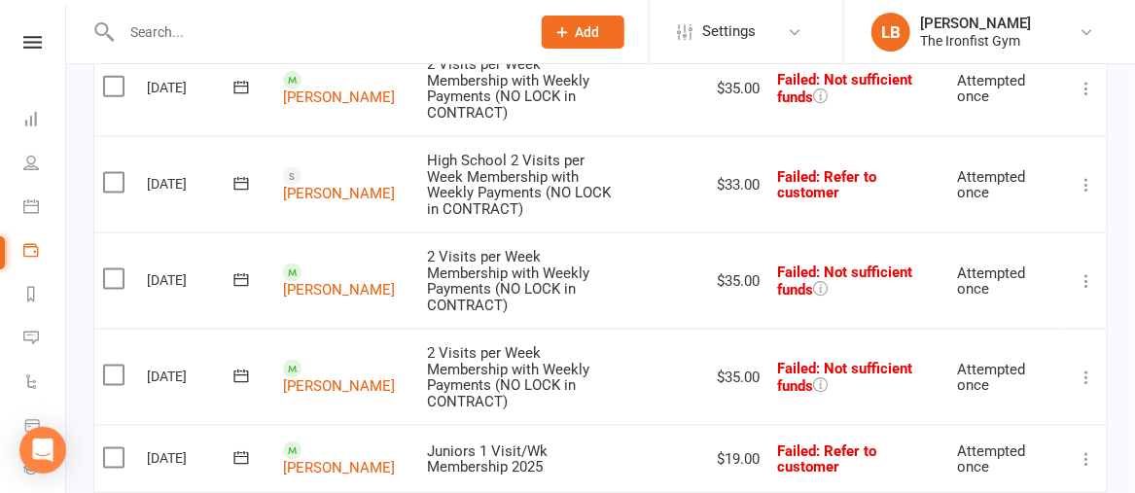
scroll to position [1005, 0]
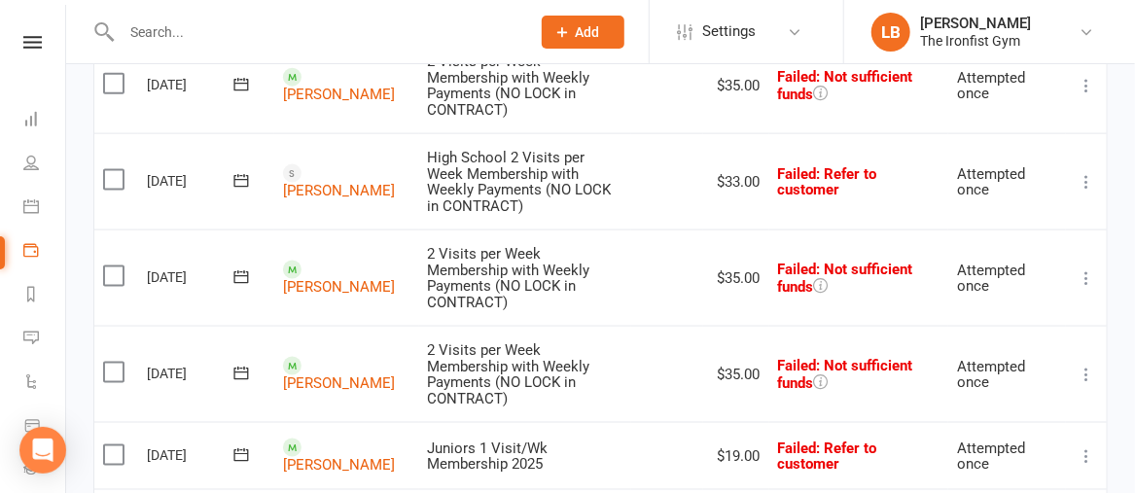
click at [1088, 268] on icon at bounding box center [1086, 277] width 19 height 19
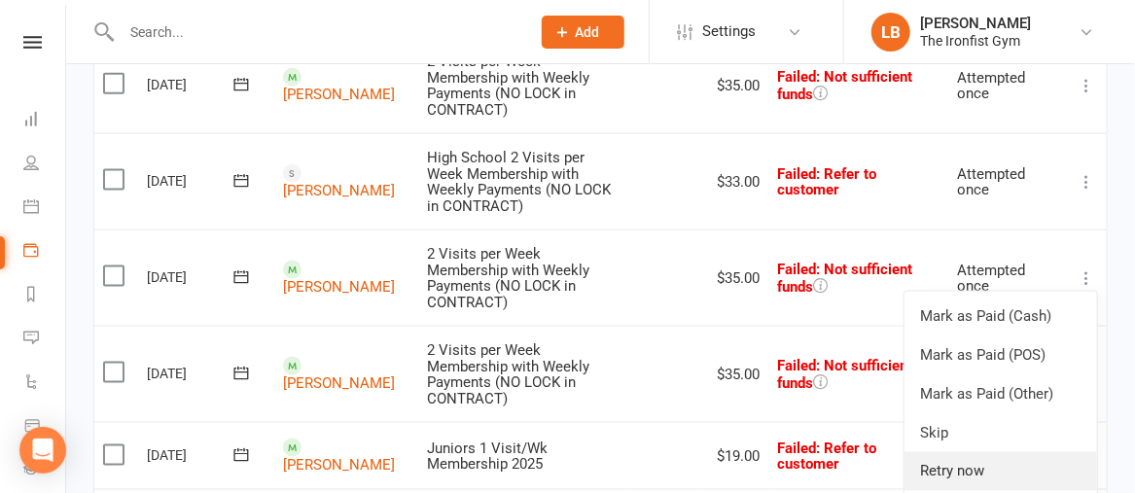
click at [952, 452] on link "Retry now" at bounding box center [1000, 471] width 193 height 39
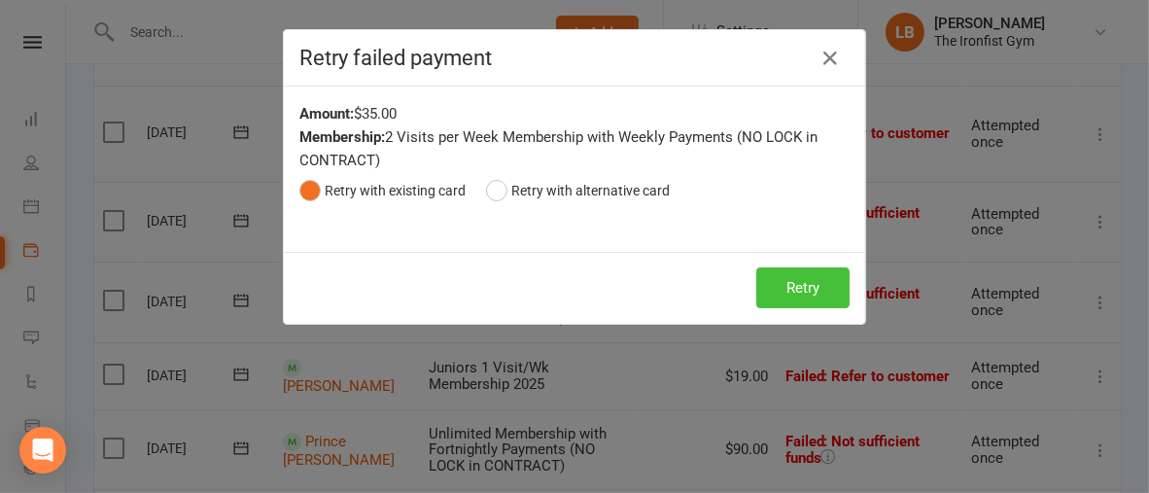
click at [805, 288] on button "Retry" at bounding box center [803, 287] width 93 height 41
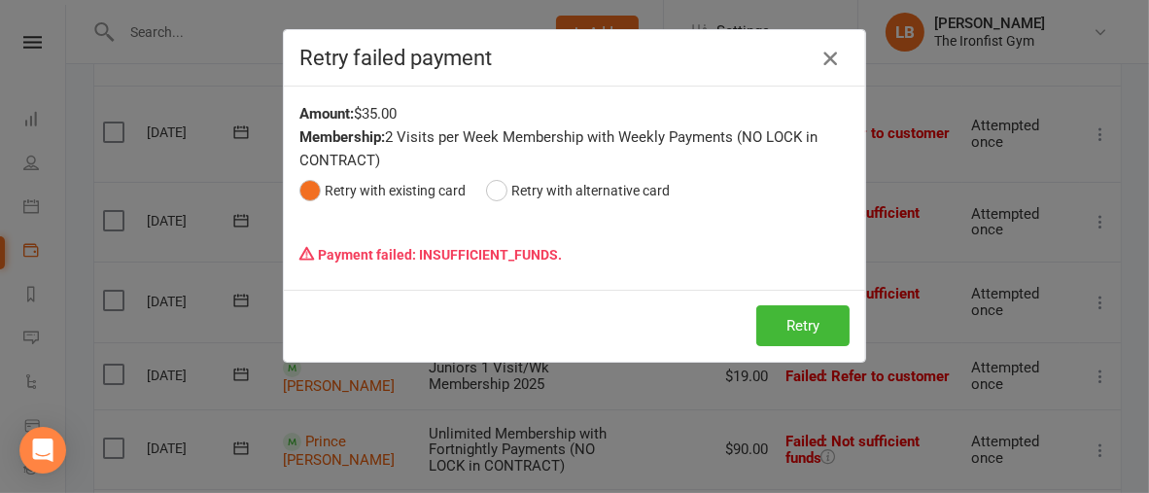
click at [821, 53] on icon "button" at bounding box center [830, 58] width 23 height 23
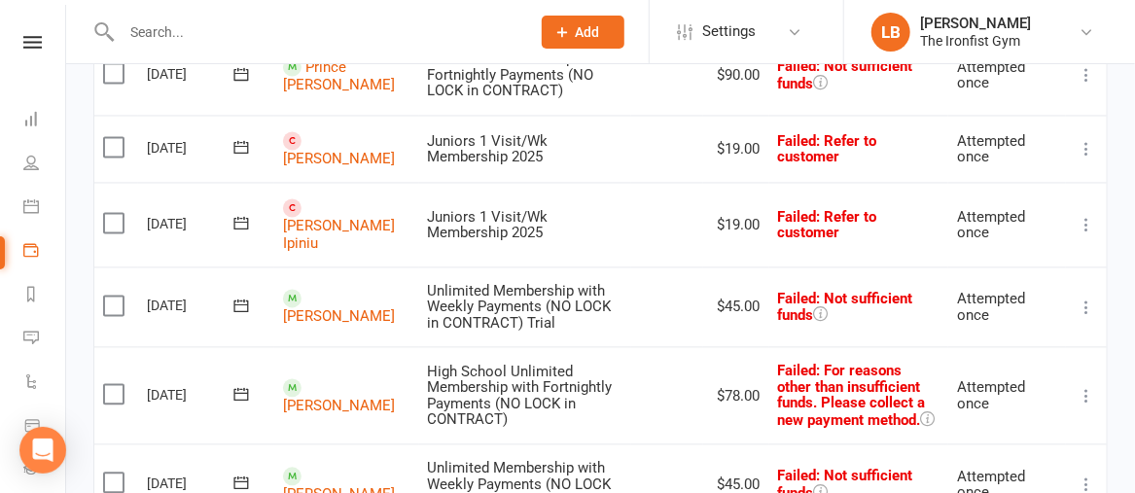
scroll to position [1458, 0]
click at [1089, 300] on icon at bounding box center [1086, 309] width 19 height 19
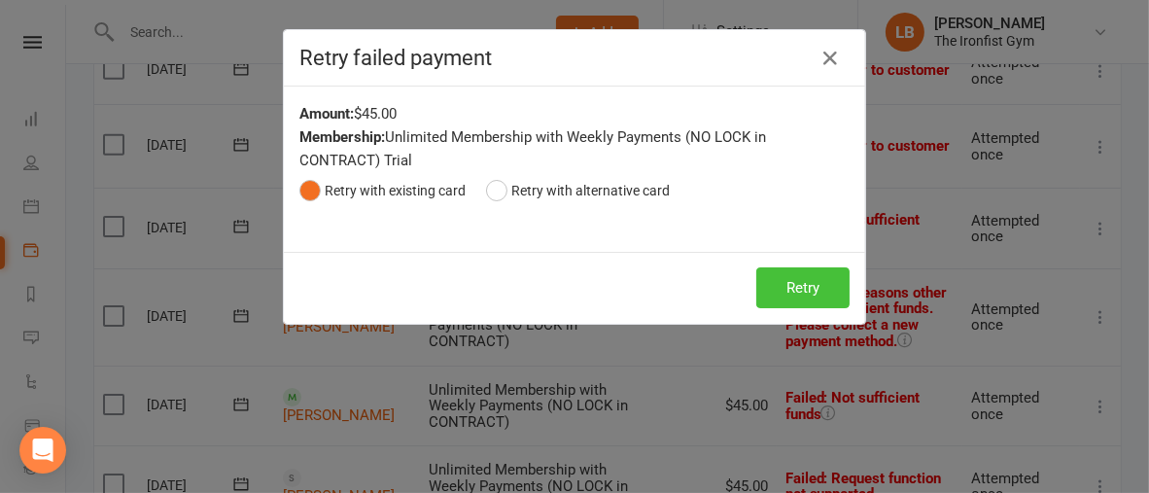
click at [796, 290] on button "Retry" at bounding box center [803, 287] width 93 height 41
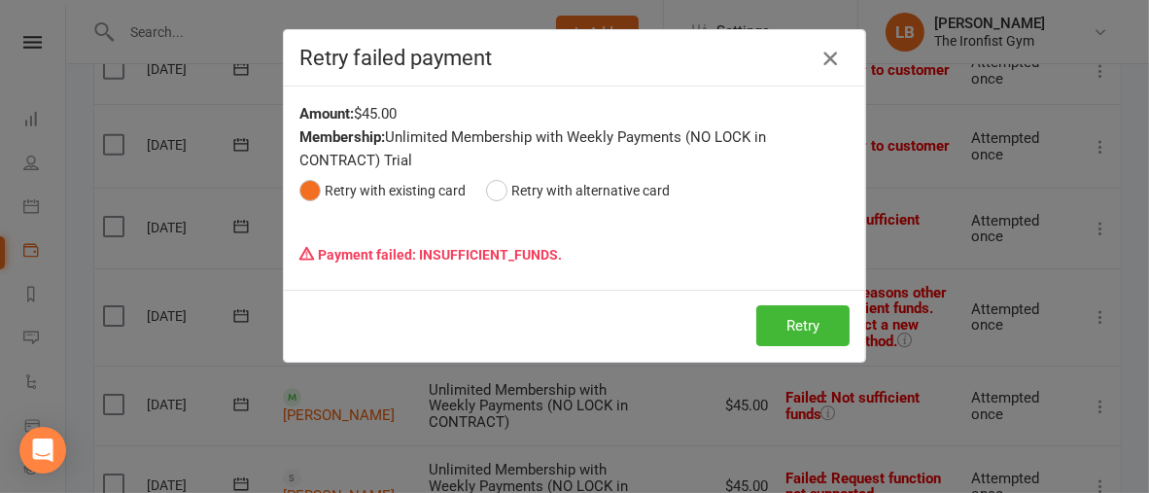
click at [821, 64] on icon "button" at bounding box center [830, 58] width 23 height 23
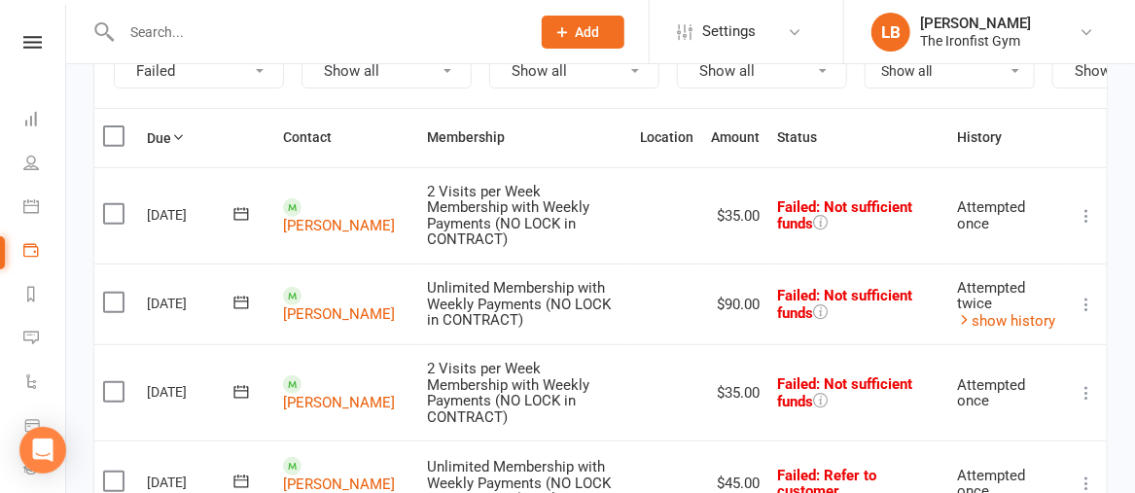
scroll to position [0, 0]
